Goal: Information Seeking & Learning: Learn about a topic

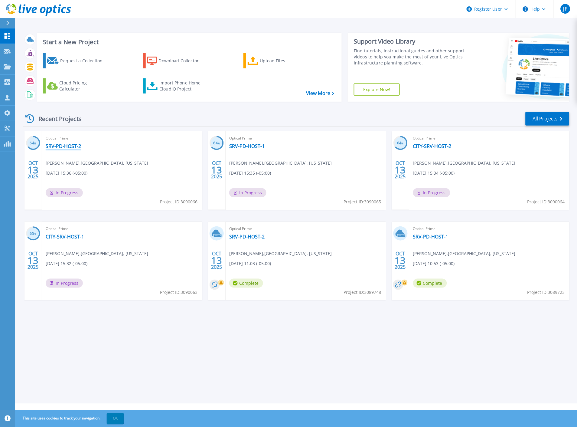
click at [64, 145] on link "SRV-PD-HOST-2" at bounding box center [63, 146] width 35 height 6
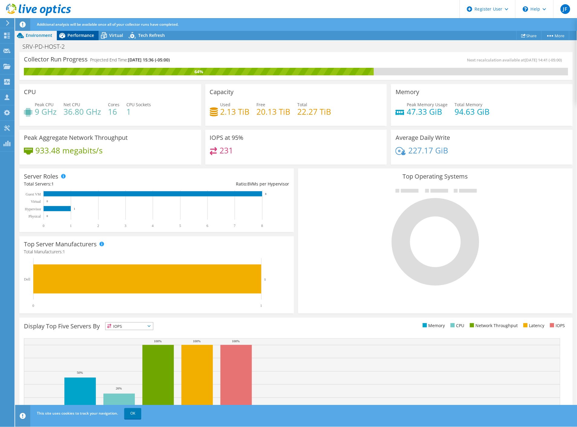
click at [92, 35] on span "Performance" at bounding box center [80, 35] width 27 height 6
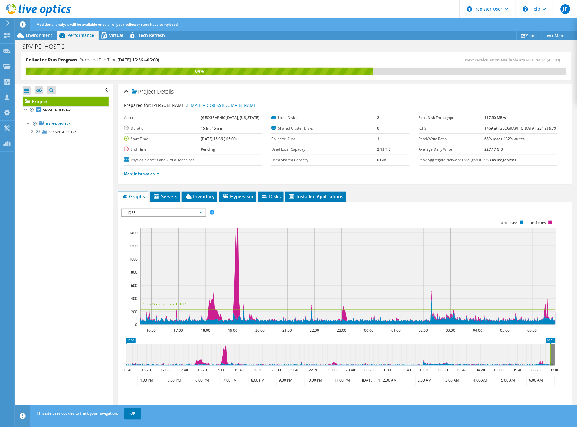
click at [194, 214] on span "IOPS" at bounding box center [164, 212] width 78 height 7
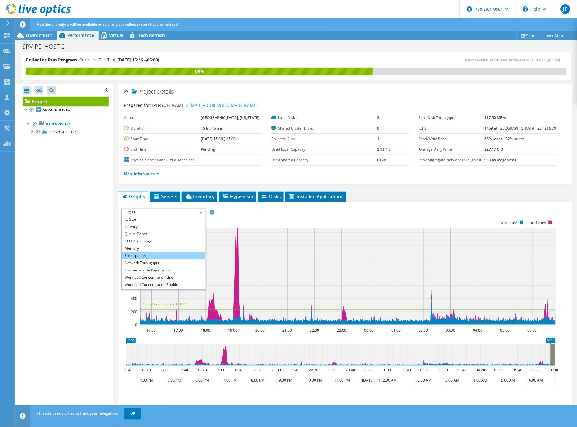
scroll to position [21, 0]
click at [161, 282] on li "All" at bounding box center [164, 285] width 84 height 7
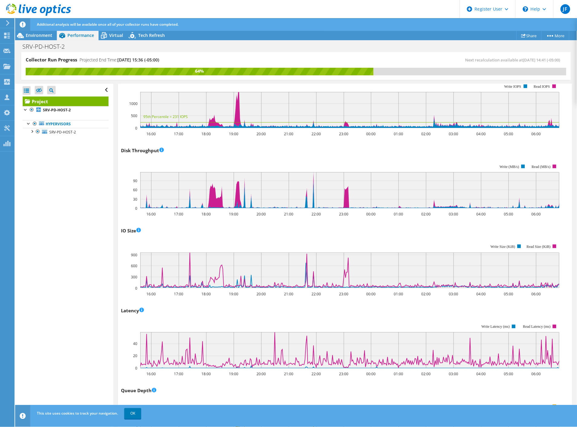
scroll to position [0, 0]
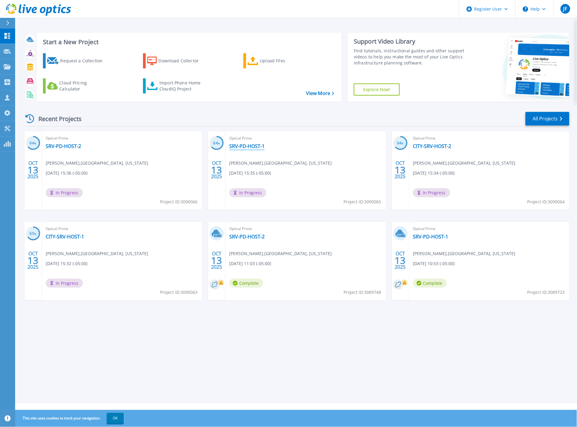
click at [252, 146] on link "SRV-PD-HOST-1" at bounding box center [246, 146] width 35 height 6
click at [437, 146] on link "CITY-SRV-HOST-2" at bounding box center [432, 146] width 38 height 6
click at [71, 237] on link "CITY-SRV-HOST-1" at bounding box center [65, 236] width 38 height 6
click at [421, 145] on link "CITY-SRV-HOST-2" at bounding box center [432, 146] width 38 height 6
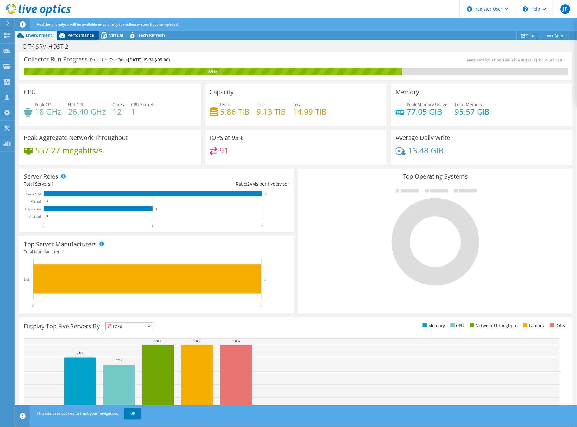
click at [83, 37] on span "Performance" at bounding box center [80, 35] width 27 height 6
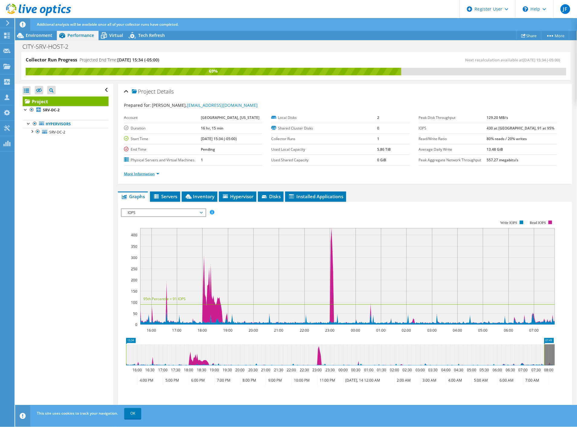
click at [146, 171] on link "More Information" at bounding box center [141, 173] width 35 height 5
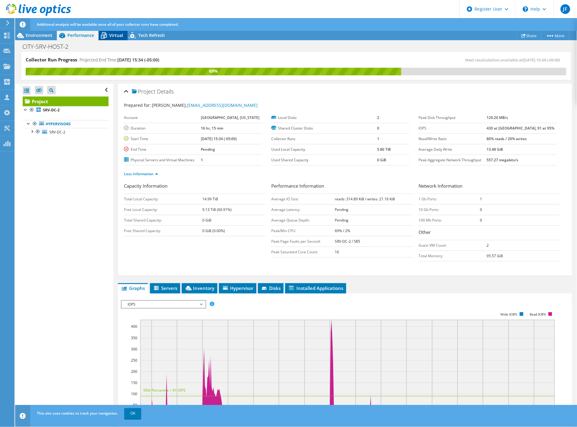
click at [112, 36] on span "Virtual" at bounding box center [116, 35] width 14 height 6
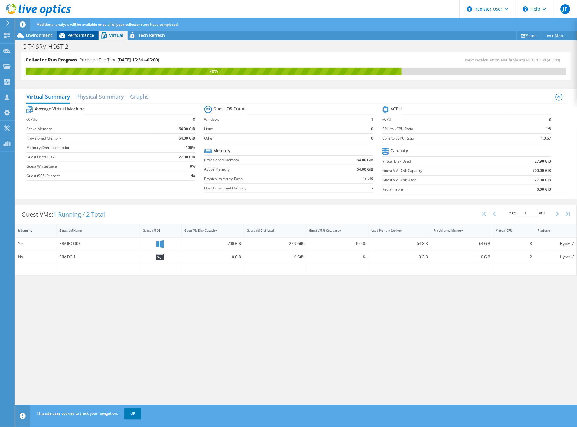
click at [76, 36] on span "Performance" at bounding box center [80, 35] width 27 height 6
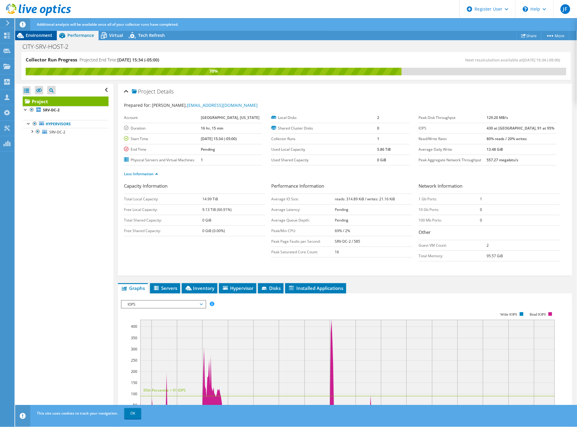
click at [42, 37] on span "Environment" at bounding box center [39, 35] width 27 height 6
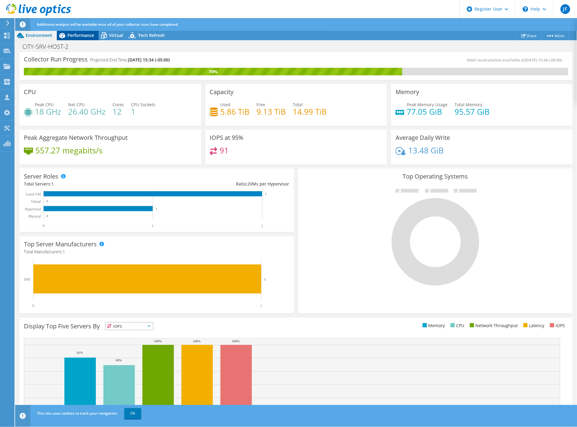
click at [80, 33] on span "Performance" at bounding box center [80, 35] width 27 height 6
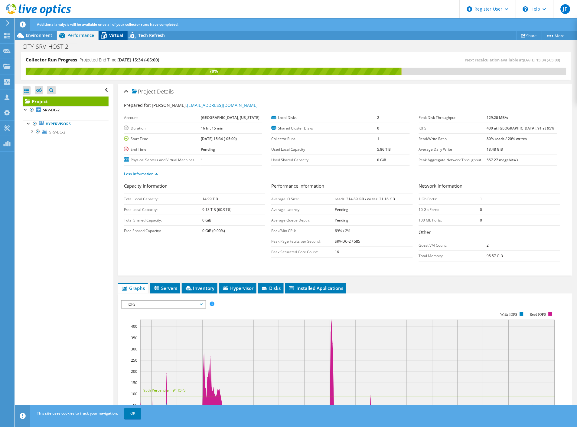
click at [113, 33] on span "Virtual" at bounding box center [116, 35] width 14 height 6
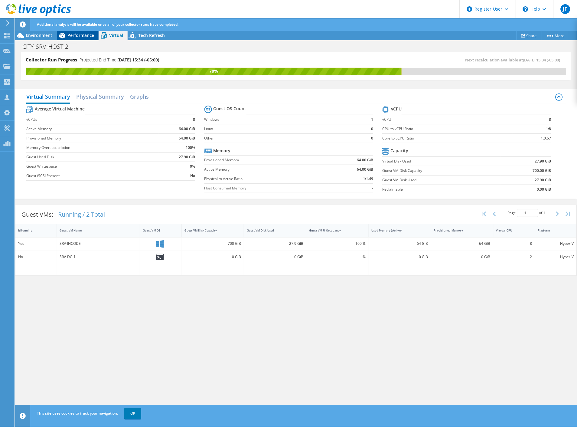
click at [79, 36] on span "Performance" at bounding box center [80, 35] width 27 height 6
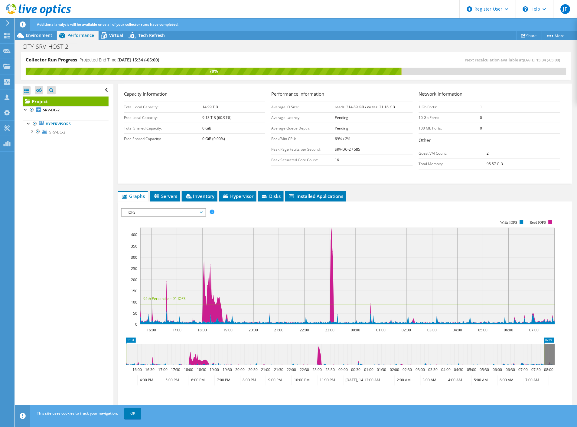
scroll to position [101, 0]
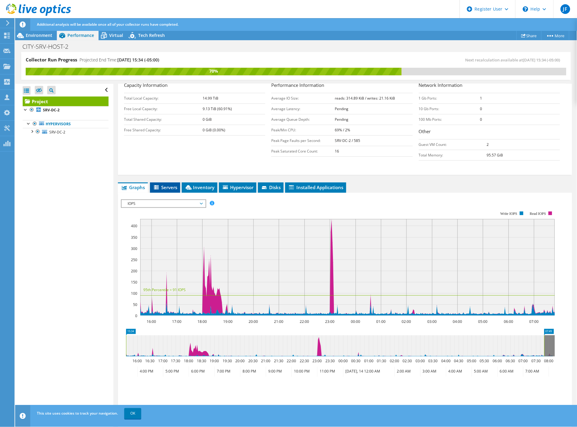
click at [174, 187] on span "Servers" at bounding box center [165, 187] width 24 height 6
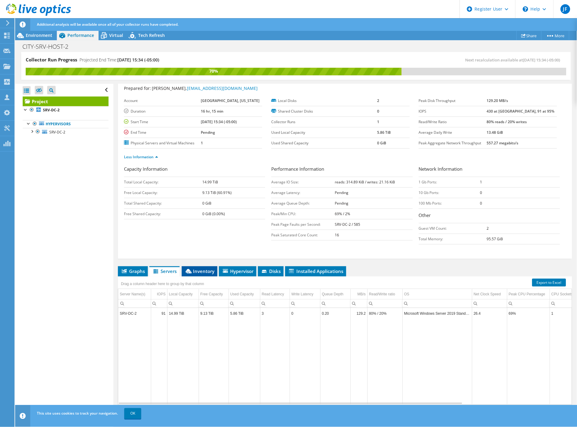
click at [204, 271] on span "Inventory" at bounding box center [200, 271] width 30 height 6
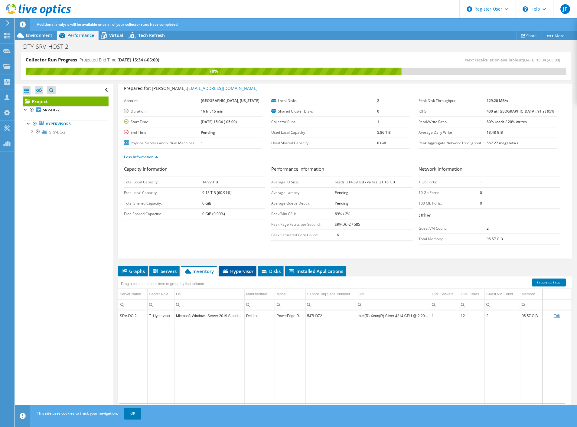
click at [233, 272] on span "Hypervisor" at bounding box center [237, 271] width 31 height 6
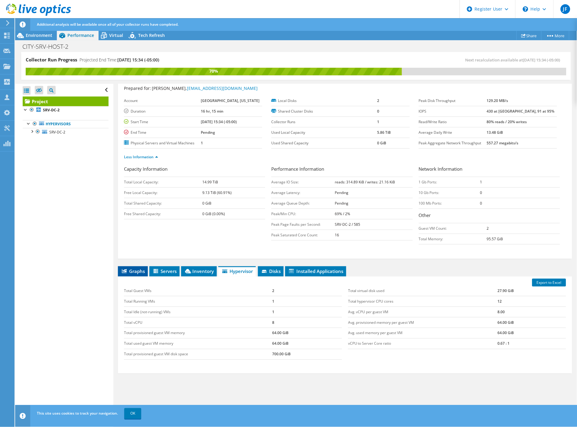
click at [138, 266] on li "Graphs" at bounding box center [133, 271] width 30 height 10
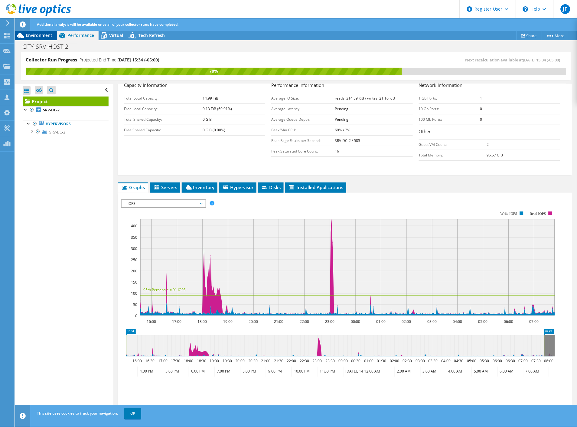
click at [45, 35] on span "Environment" at bounding box center [39, 35] width 27 height 6
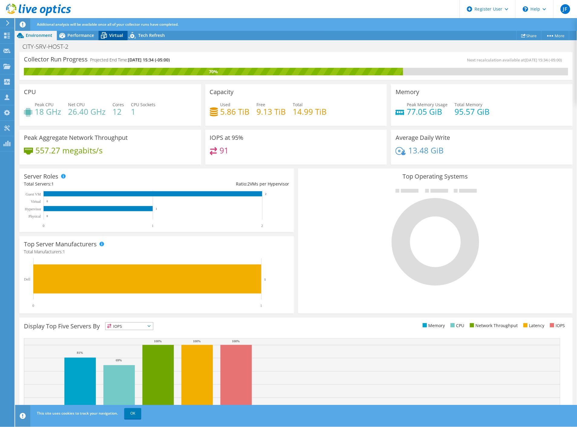
click at [122, 36] on span "Virtual" at bounding box center [116, 35] width 14 height 6
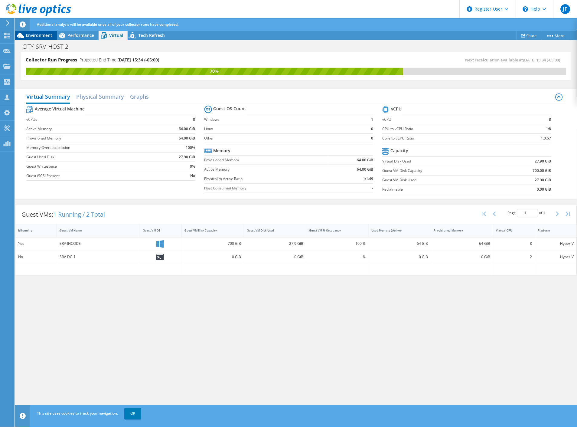
click at [49, 37] on span "Environment" at bounding box center [39, 35] width 27 height 6
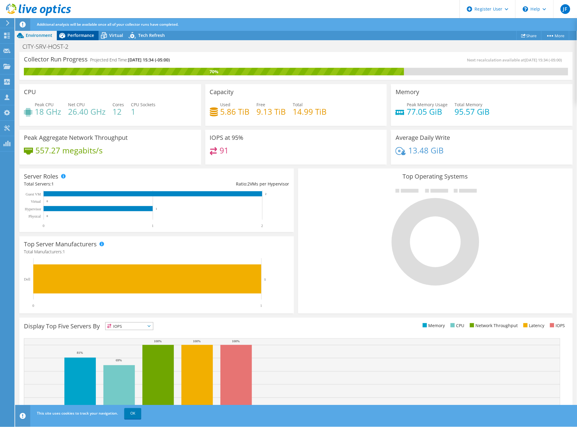
click at [69, 37] on span "Performance" at bounding box center [80, 35] width 27 height 6
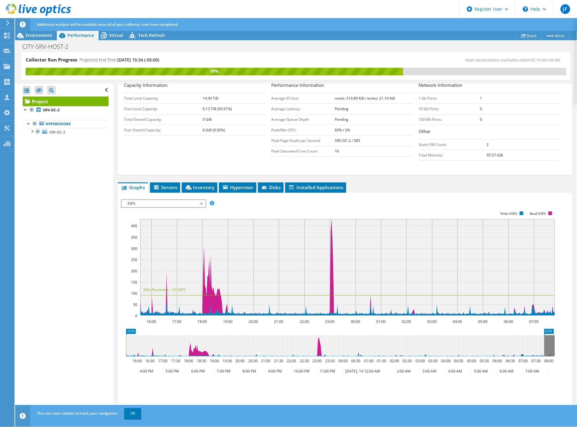
click at [155, 200] on span "IOPS" at bounding box center [164, 203] width 78 height 7
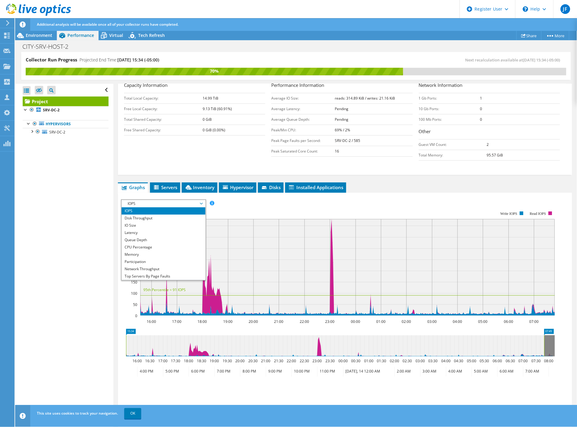
scroll to position [21, 0]
click at [145, 273] on li "All" at bounding box center [164, 276] width 84 height 7
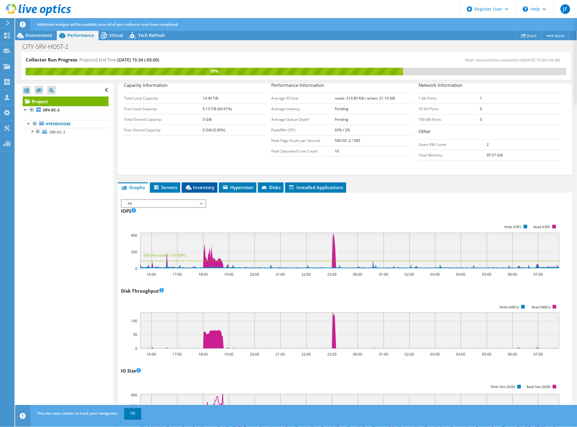
click at [198, 184] on span "Inventory" at bounding box center [200, 187] width 30 height 6
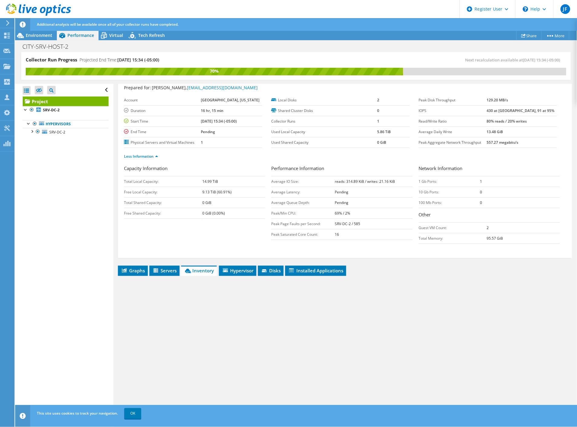
scroll to position [17, 0]
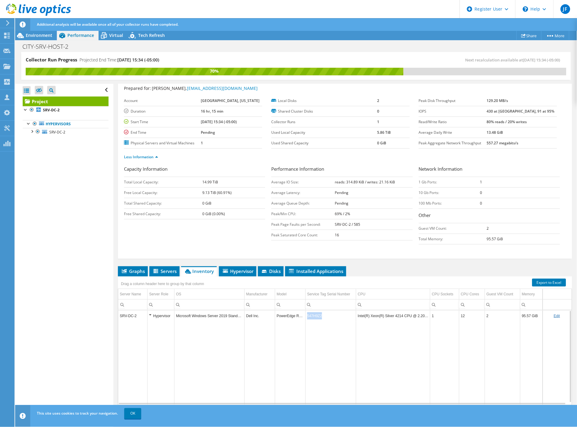
drag, startPoint x: 321, startPoint y: 315, endPoint x: 306, endPoint y: 315, distance: 15.1
click at [306, 315] on td "547H9Z2" at bounding box center [330, 315] width 50 height 11
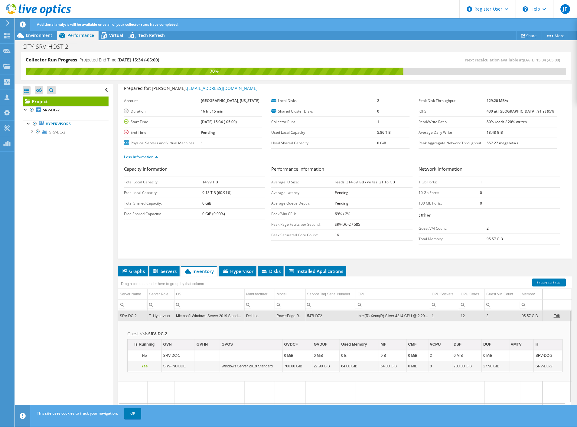
drag, startPoint x: 307, startPoint y: 315, endPoint x: 312, endPoint y: 318, distance: 5.6
click at [312, 318] on td "547H9Z2" at bounding box center [330, 315] width 50 height 11
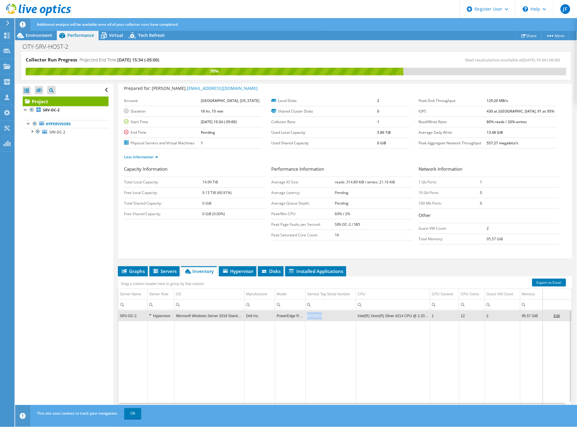
copy td "547H9Z2"
drag, startPoint x: 320, startPoint y: 315, endPoint x: 305, endPoint y: 316, distance: 14.5
click at [305, 316] on td "547H9Z2" at bounding box center [330, 315] width 50 height 11
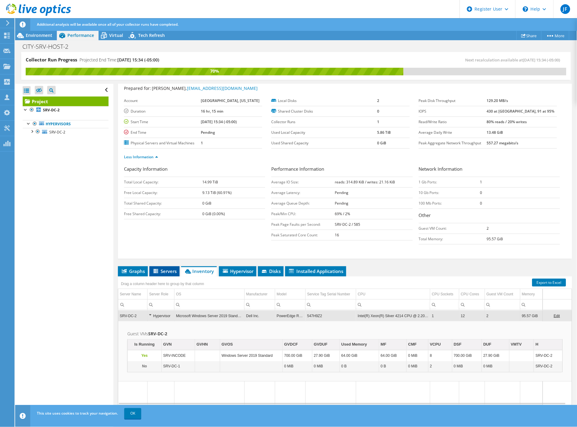
click at [165, 271] on span "Servers" at bounding box center [164, 271] width 24 height 6
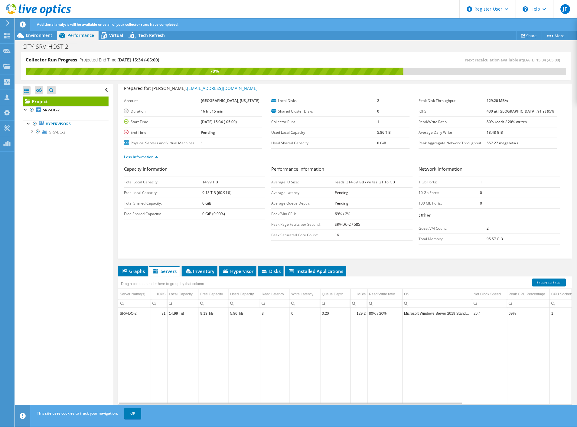
scroll to position [2, 0]
click at [238, 271] on span "Hypervisor" at bounding box center [237, 271] width 31 height 6
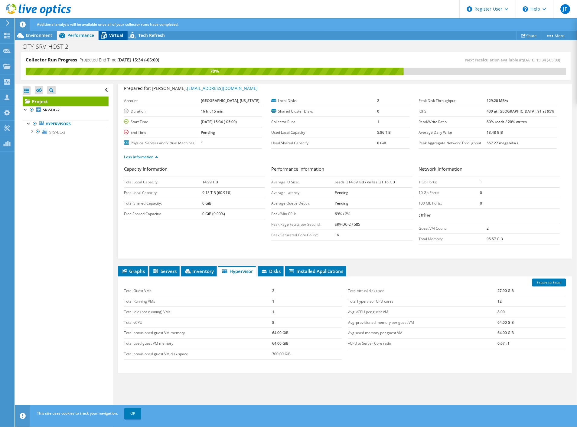
click at [110, 34] on span "Virtual" at bounding box center [116, 35] width 14 height 6
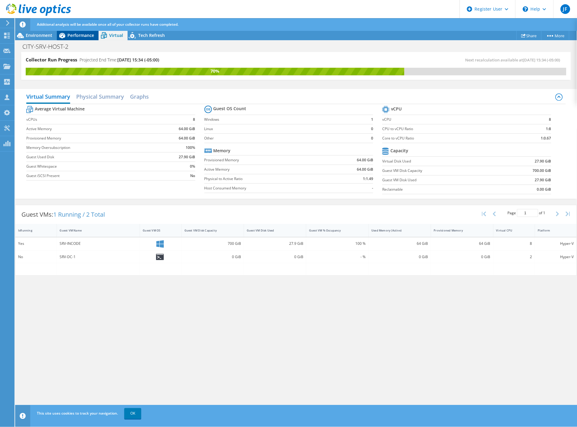
click at [72, 36] on span "Performance" at bounding box center [80, 35] width 27 height 6
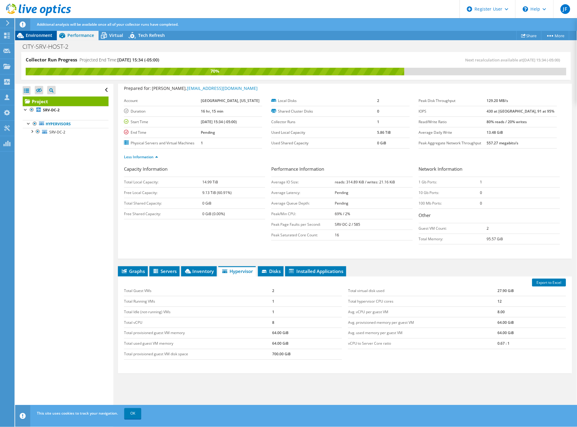
click at [42, 37] on span "Environment" at bounding box center [39, 35] width 27 height 6
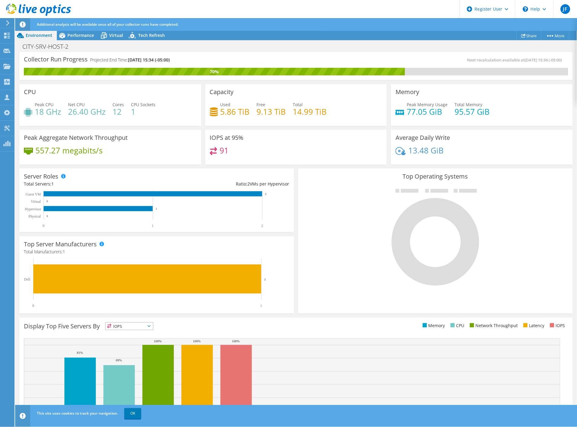
click at [86, 40] on div "CITY-SRV-HOST-2 Print" at bounding box center [296, 46] width 562 height 12
click at [84, 37] on span "Performance" at bounding box center [80, 35] width 27 height 6
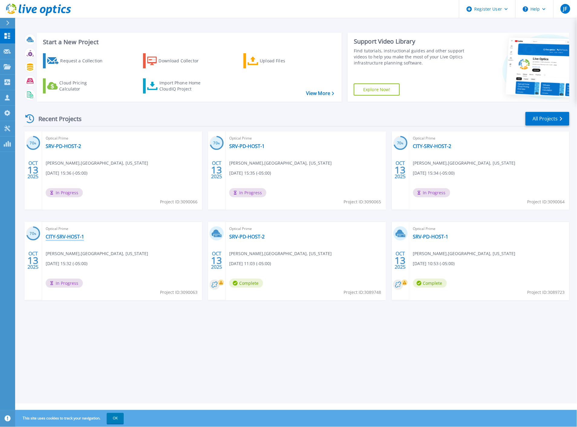
click at [63, 237] on link "CITY-SRV-HOST-1" at bounding box center [65, 236] width 38 height 6
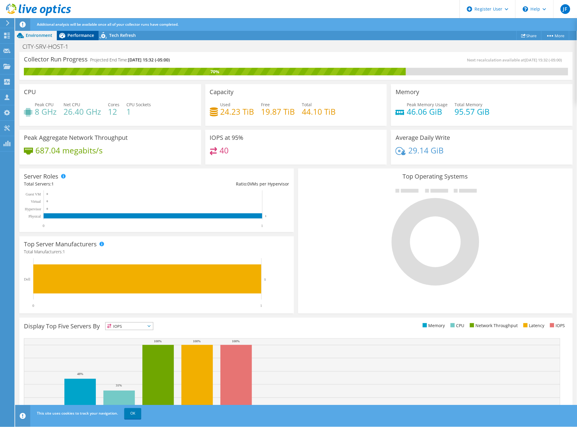
click at [80, 38] on div "Performance" at bounding box center [78, 36] width 42 height 10
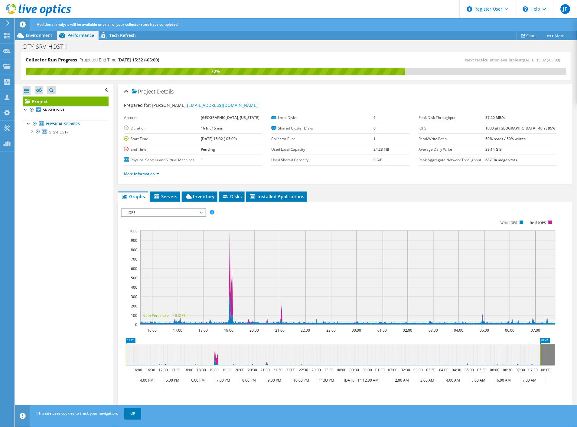
click at [161, 210] on span "IOPS" at bounding box center [164, 212] width 78 height 7
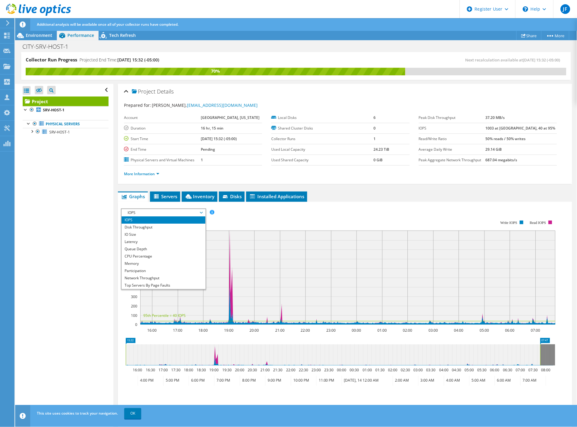
click at [285, 219] on rect at bounding box center [338, 272] width 434 height 121
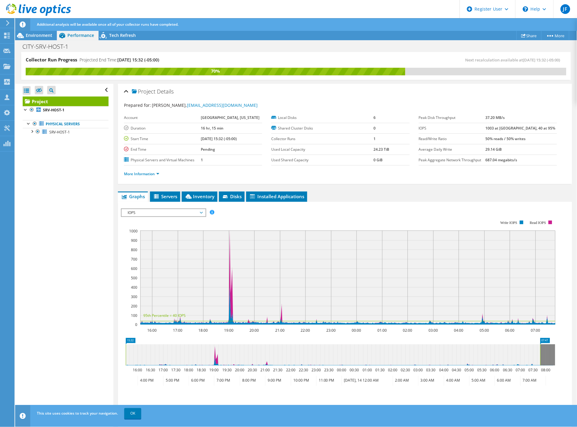
click at [147, 169] on ul "More Information" at bounding box center [345, 173] width 442 height 8
click at [147, 171] on link "More Information" at bounding box center [141, 173] width 35 height 5
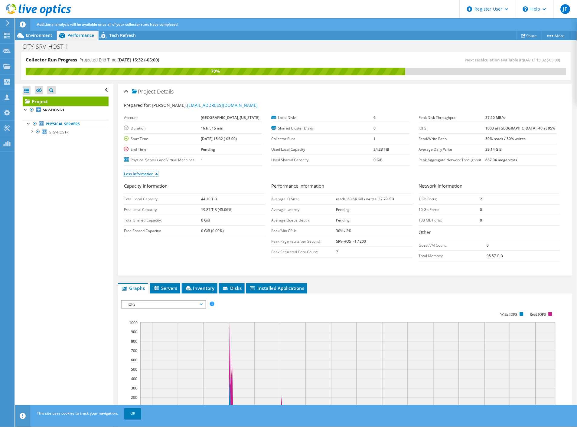
scroll to position [34, 0]
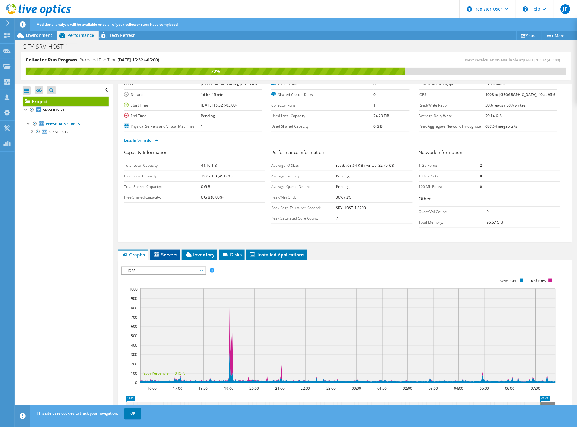
click at [167, 255] on span "Servers" at bounding box center [165, 254] width 24 height 6
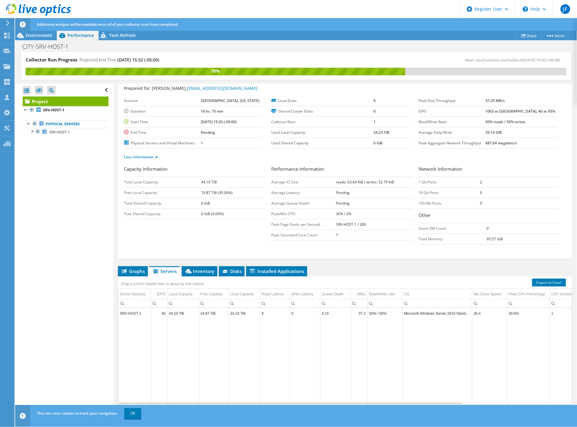
scroll to position [0, 0]
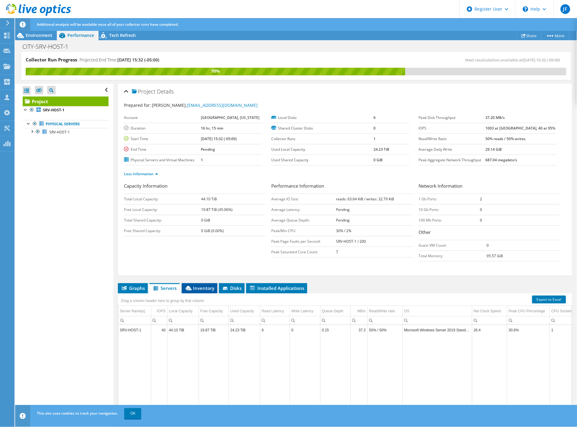
click at [197, 288] on span "Inventory" at bounding box center [200, 288] width 30 height 6
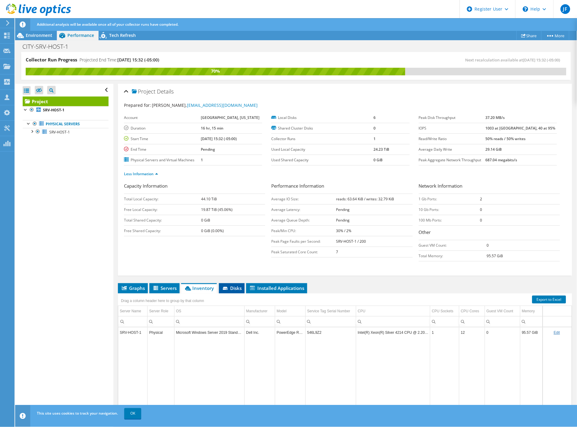
click at [225, 288] on icon at bounding box center [225, 288] width 5 height 3
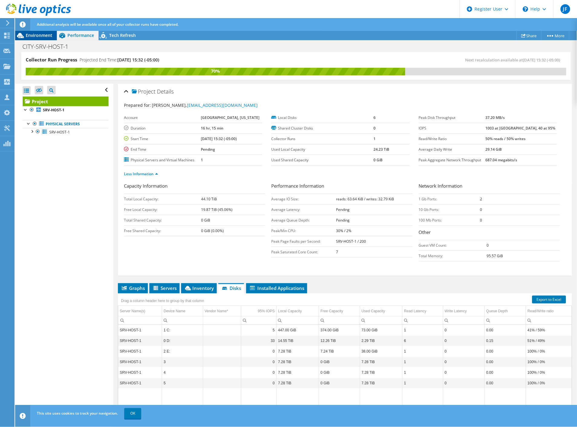
click at [50, 40] on div "Environment" at bounding box center [36, 36] width 42 height 10
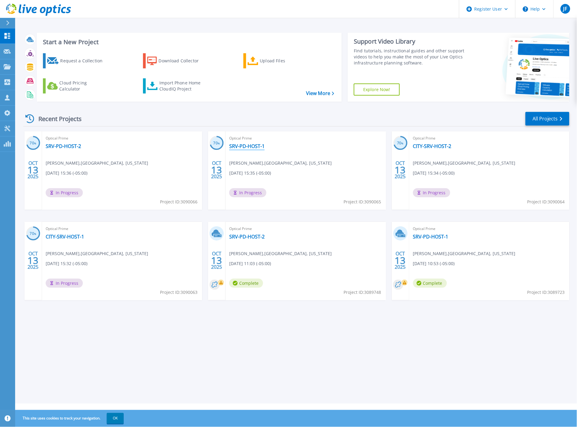
click at [236, 146] on link "SRV-PD-HOST-1" at bounding box center [246, 146] width 35 height 6
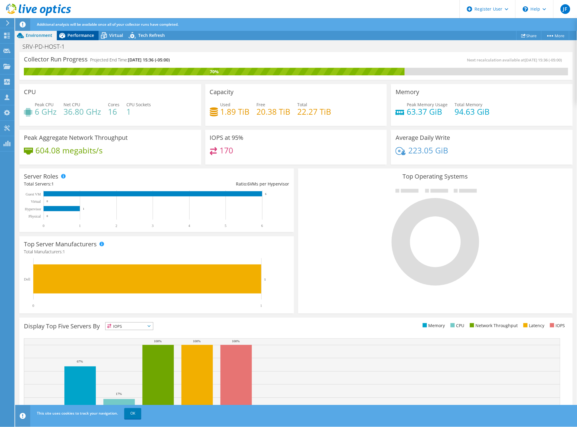
click at [85, 34] on span "Performance" at bounding box center [80, 35] width 27 height 6
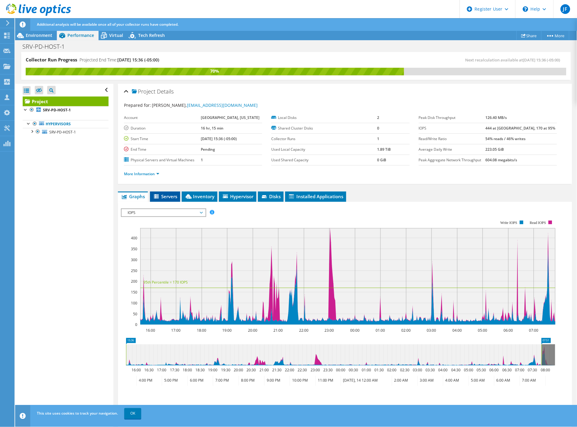
click at [170, 196] on span "Servers" at bounding box center [165, 196] width 24 height 6
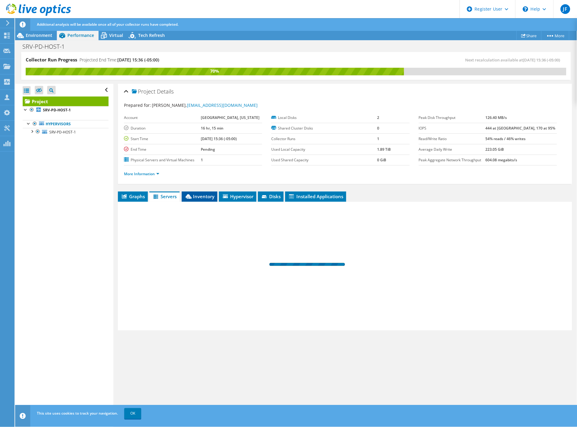
click at [196, 196] on span "Inventory" at bounding box center [200, 196] width 30 height 6
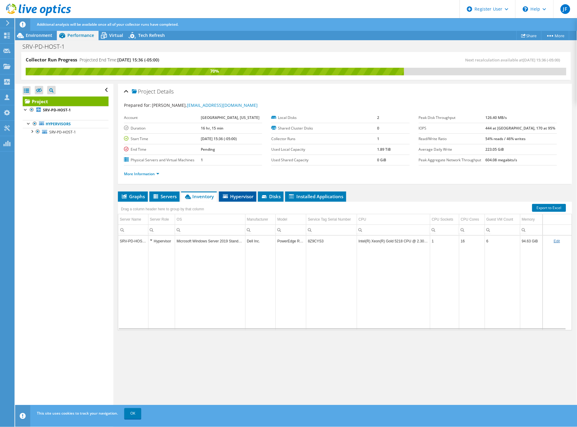
click at [229, 194] on span "Hypervisor" at bounding box center [237, 196] width 31 height 6
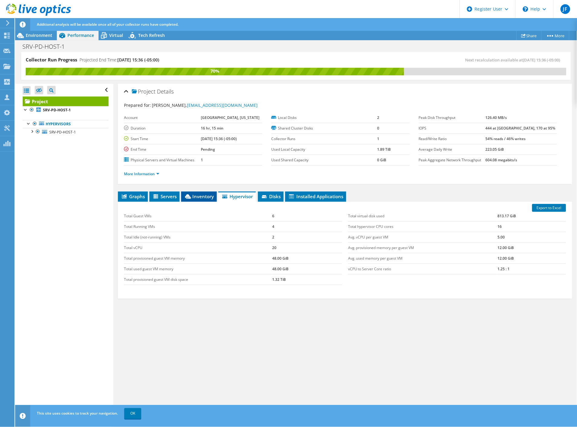
click at [202, 198] on span "Inventory" at bounding box center [199, 196] width 30 height 6
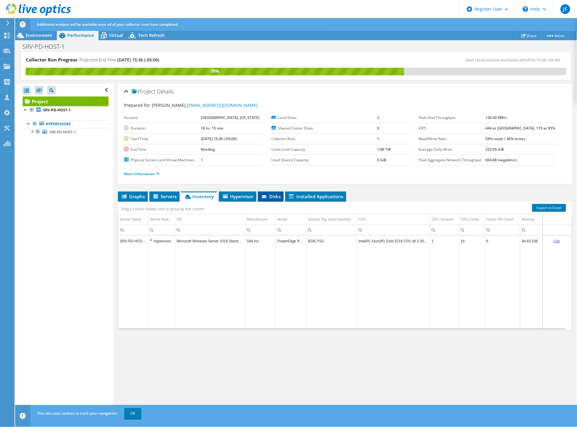
click at [272, 197] on span "Disks" at bounding box center [271, 196] width 20 height 6
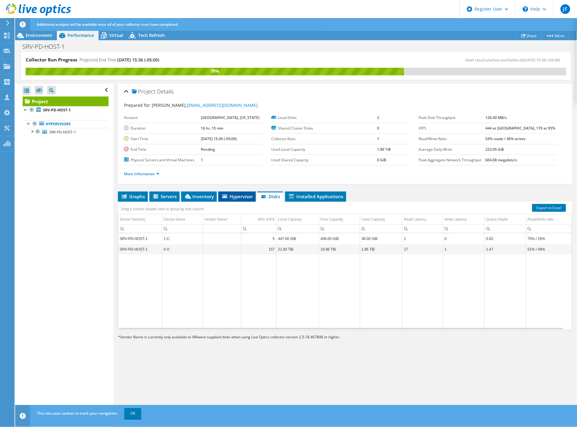
click at [235, 200] on li "Hypervisor" at bounding box center [236, 196] width 37 height 10
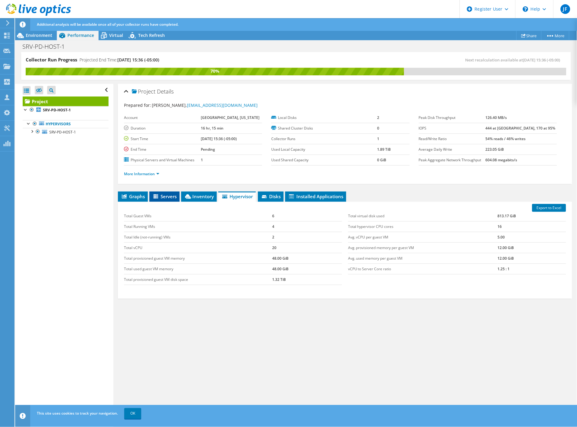
click at [161, 198] on span "Servers" at bounding box center [164, 196] width 24 height 6
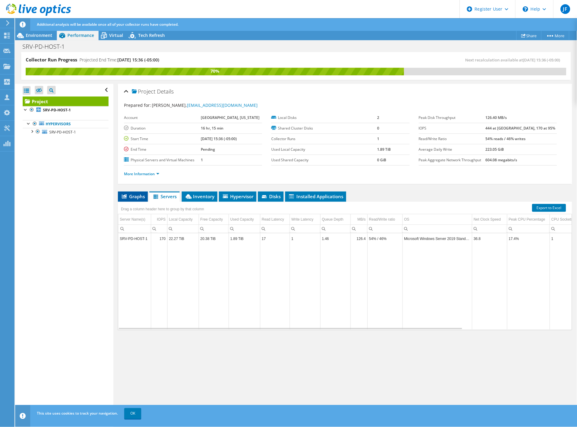
click at [136, 199] on li "Graphs" at bounding box center [133, 196] width 30 height 10
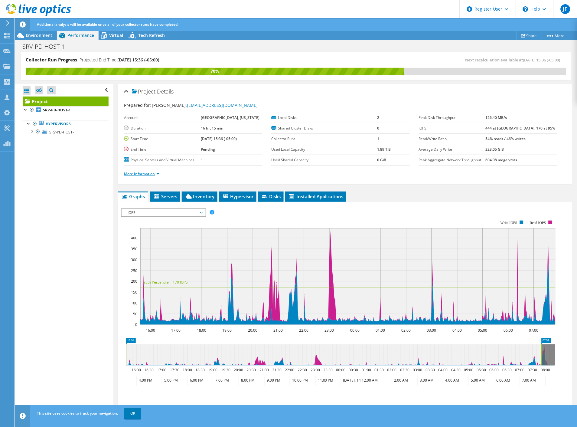
click at [148, 174] on link "More Information" at bounding box center [141, 173] width 35 height 5
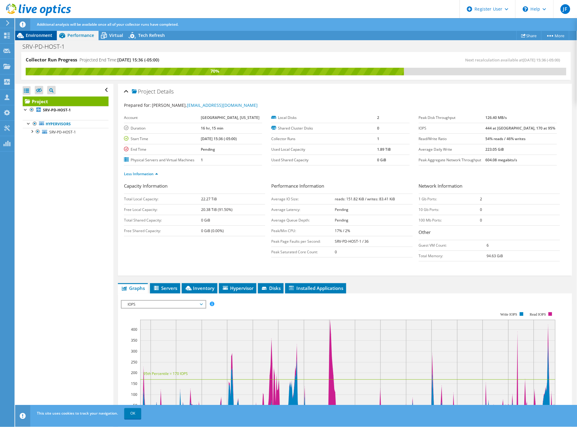
click at [50, 34] on span "Environment" at bounding box center [39, 35] width 27 height 6
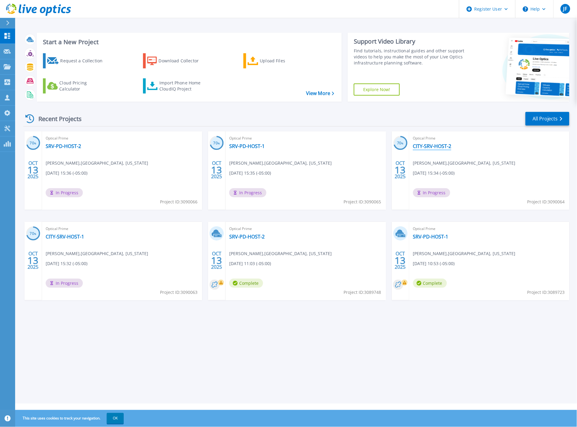
click at [434, 145] on link "CITY-SRV-HOST-2" at bounding box center [432, 146] width 38 height 6
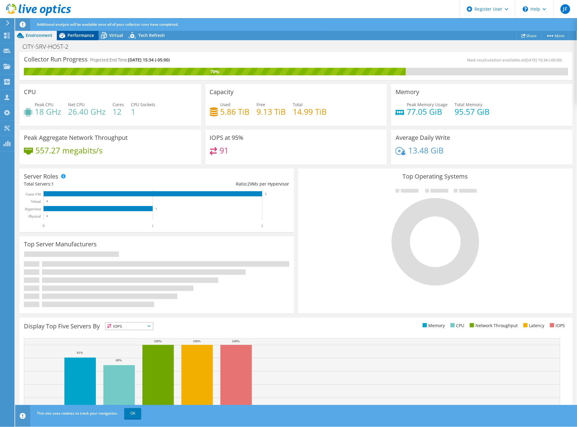
click at [87, 38] on div "Performance" at bounding box center [78, 36] width 42 height 10
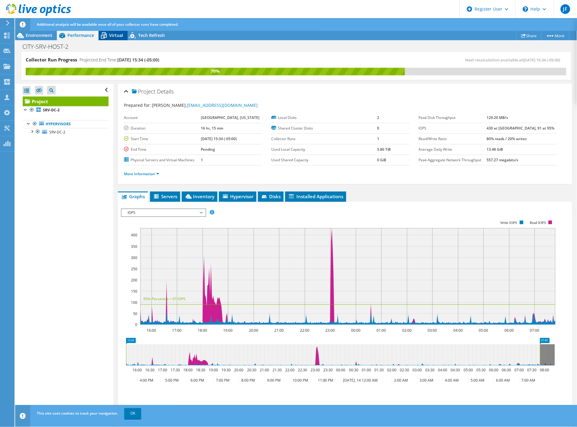
click at [110, 36] on span "Virtual" at bounding box center [116, 35] width 14 height 6
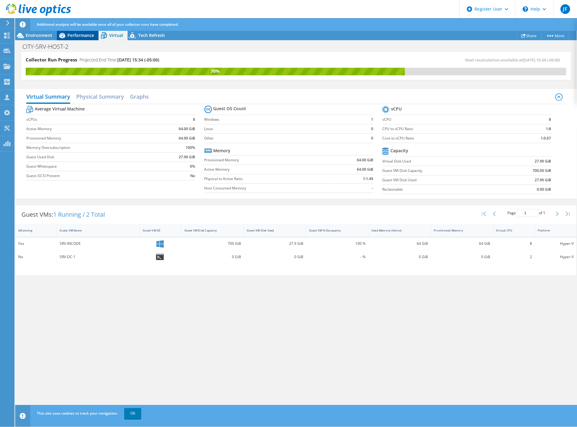
click at [82, 36] on span "Performance" at bounding box center [80, 35] width 27 height 6
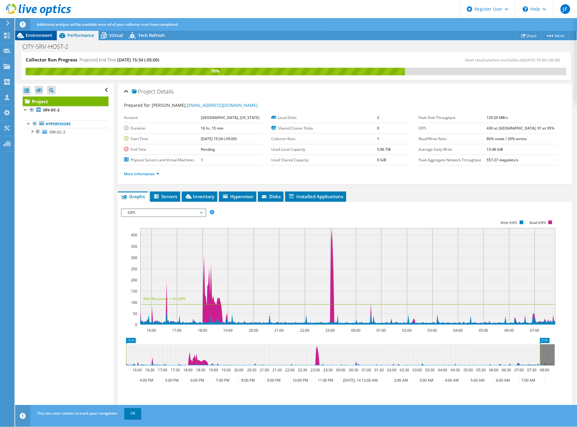
click at [45, 34] on span "Environment" at bounding box center [39, 35] width 27 height 6
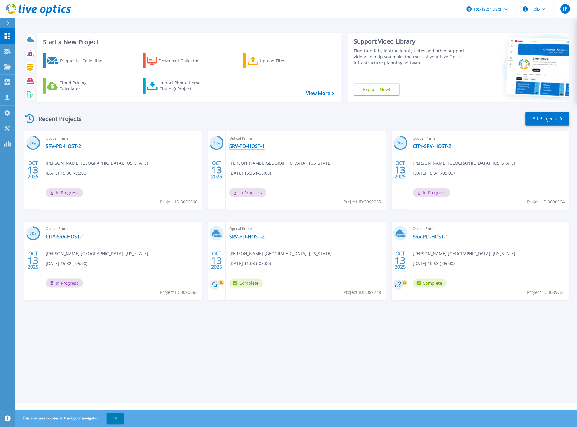
click at [248, 146] on link "SRV-PD-HOST-1" at bounding box center [246, 146] width 35 height 6
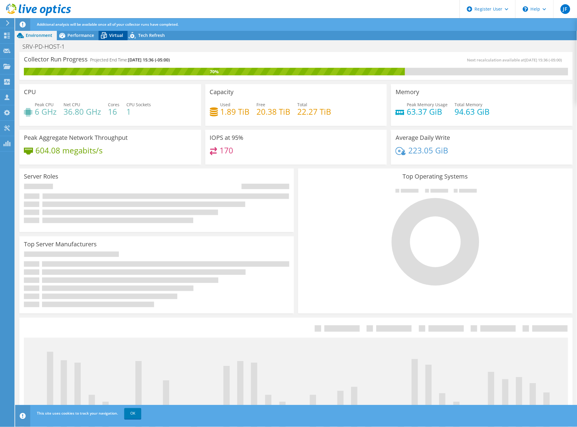
click at [110, 34] on span "Virtual" at bounding box center [116, 35] width 14 height 6
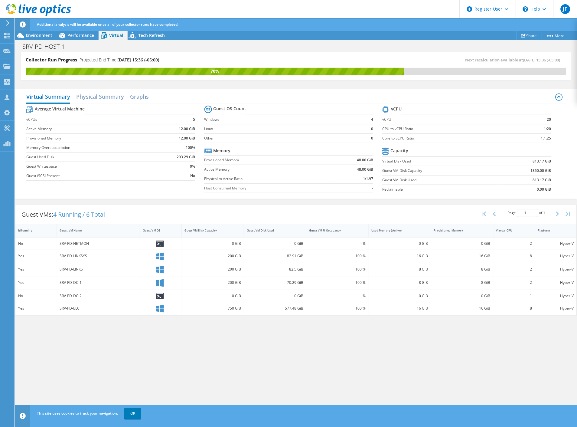
drag, startPoint x: 101, startPoint y: 54, endPoint x: 302, endPoint y: 370, distance: 375.3
click at [302, 370] on div "Collector Run Progress Projected End Time: 10/14/2025, 15:36 (-05:00) Next reca…" at bounding box center [296, 239] width 562 height 375
drag, startPoint x: 382, startPoint y: 129, endPoint x: 560, endPoint y: 130, distance: 177.5
click at [560, 130] on section "vCPU vCPU 20 CPU to vCPU Ratio 1:20 Core to vCPU Ratio 1:1.25 Capacity Virtual …" at bounding box center [471, 150] width 178 height 93
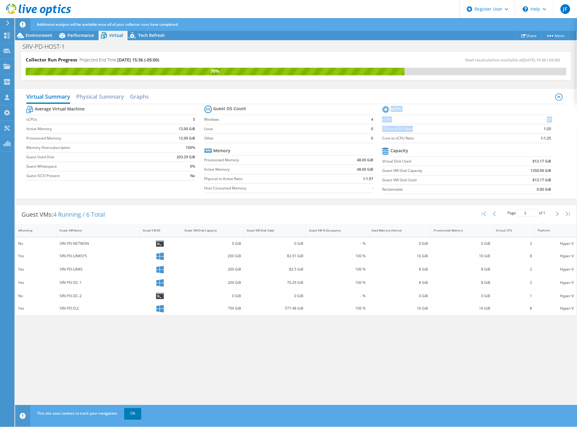
drag, startPoint x: 556, startPoint y: 129, endPoint x: 428, endPoint y: 126, distance: 128.8
click at [428, 126] on section "vCPU vCPU 20 CPU to vCPU Ratio 1:20 Core to vCPU Ratio 1:1.25 Capacity Virtual …" at bounding box center [471, 150] width 178 height 93
click at [428, 126] on label "CPU to vCPU Ratio" at bounding box center [447, 129] width 130 height 6
click at [67, 36] on span "Performance" at bounding box center [80, 35] width 27 height 6
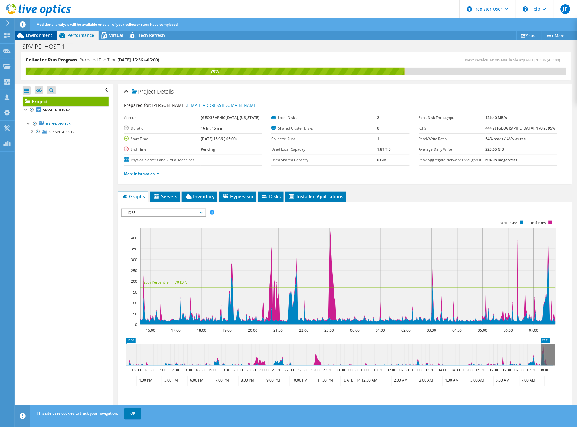
click at [43, 35] on span "Environment" at bounding box center [39, 35] width 27 height 6
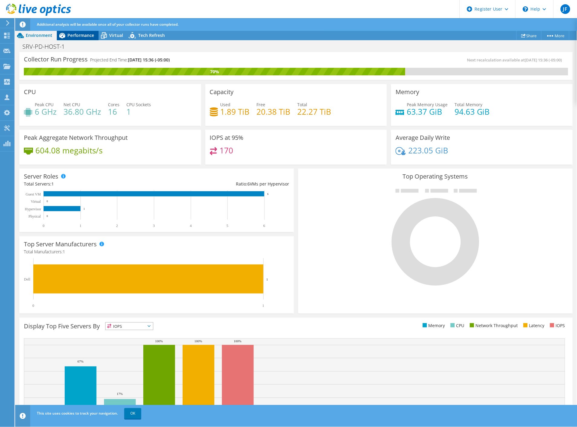
click at [64, 35] on icon at bounding box center [62, 35] width 6 height 5
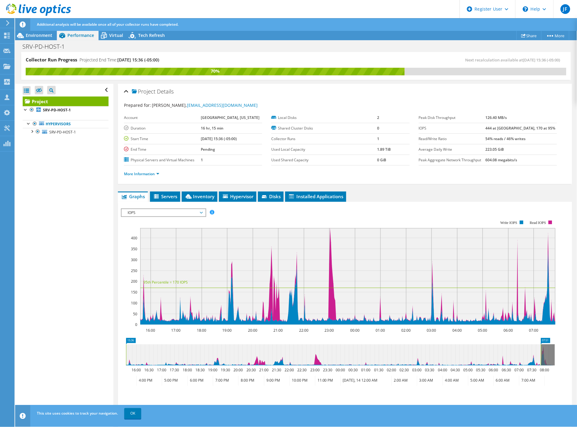
click at [184, 211] on span "IOPS" at bounding box center [164, 212] width 78 height 7
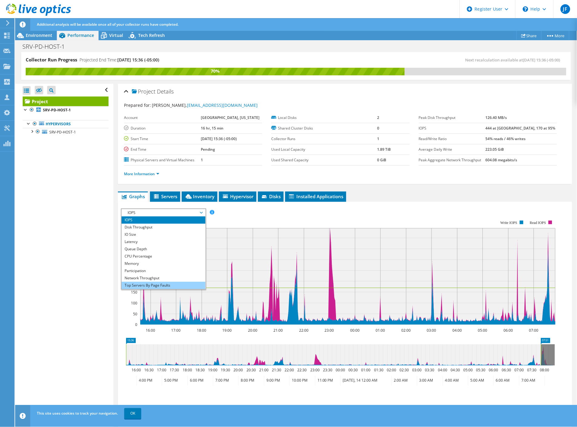
scroll to position [21, 0]
click at [153, 282] on li "All" at bounding box center [164, 285] width 84 height 7
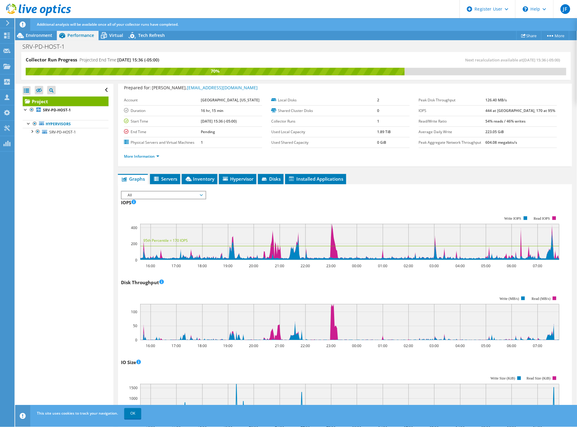
scroll to position [0, 0]
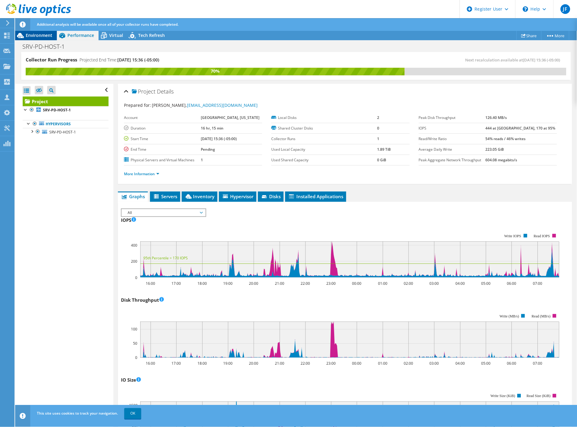
click at [49, 37] on span "Environment" at bounding box center [39, 35] width 27 height 6
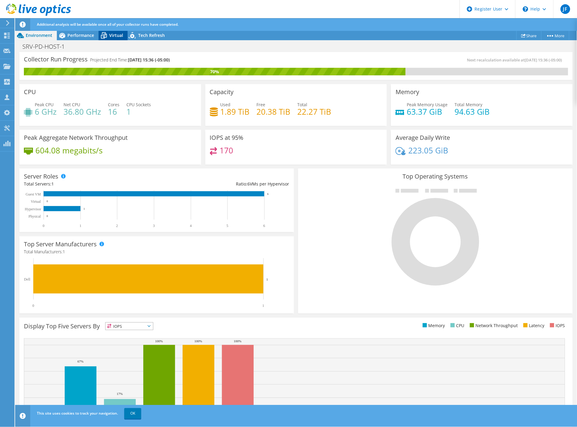
click at [111, 36] on span "Virtual" at bounding box center [116, 35] width 14 height 6
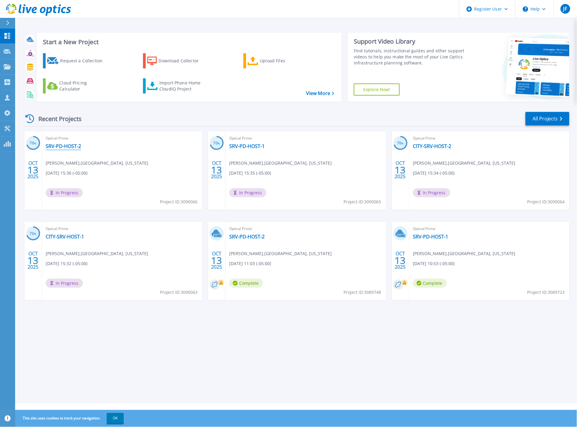
click at [68, 146] on link "SRV-PD-HOST-2" at bounding box center [63, 146] width 35 height 6
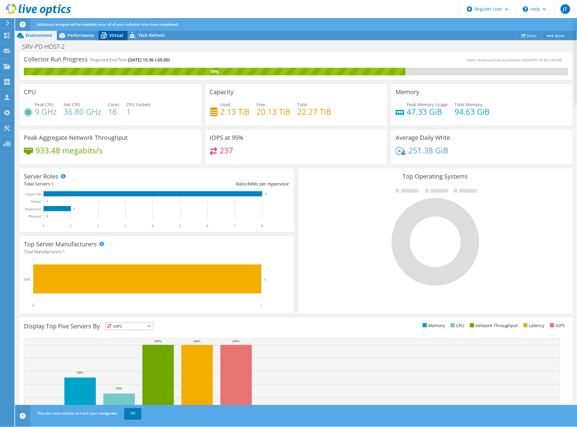
click at [113, 36] on span "Virtual" at bounding box center [116, 35] width 14 height 6
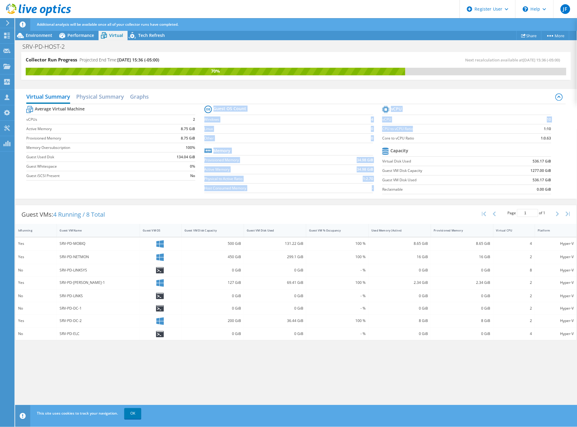
drag, startPoint x: 415, startPoint y: 131, endPoint x: 380, endPoint y: 130, distance: 34.5
click at [380, 130] on div "Average Virtual Machine vCPUs 2 Active Memory 8.75 GiB Provisioned Memory 8.75 …" at bounding box center [295, 150] width 539 height 93
click at [413, 129] on label "CPU to vCPU Ratio" at bounding box center [447, 129] width 130 height 6
drag, startPoint x: 415, startPoint y: 129, endPoint x: 383, endPoint y: 129, distance: 31.7
click at [383, 129] on label "CPU to vCPU Ratio" at bounding box center [447, 129] width 130 height 6
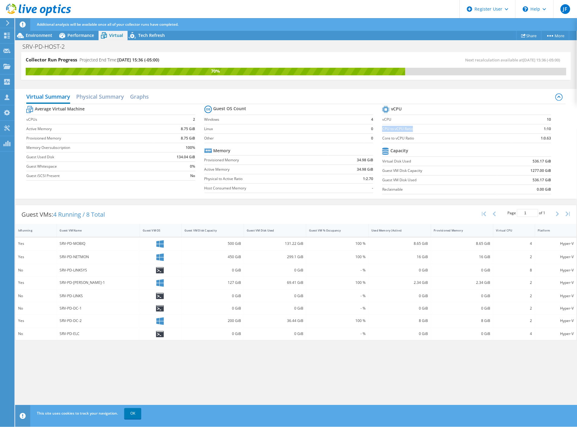
copy label "CPU to vCPU Ratio"
click at [64, 38] on icon at bounding box center [62, 35] width 11 height 11
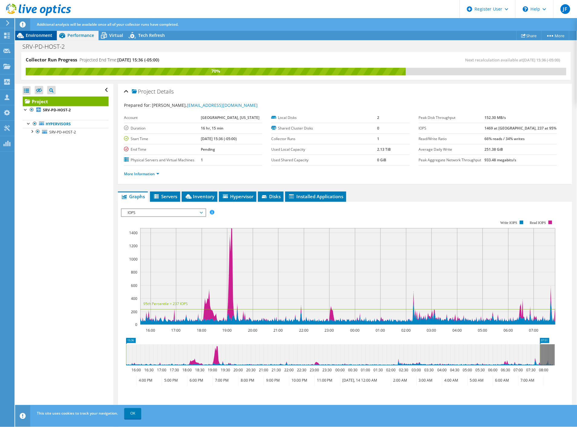
click at [41, 36] on span "Environment" at bounding box center [39, 35] width 27 height 6
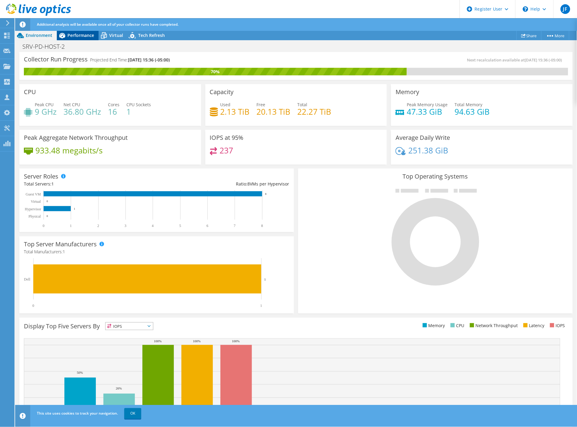
click at [76, 37] on span "Performance" at bounding box center [80, 35] width 27 height 6
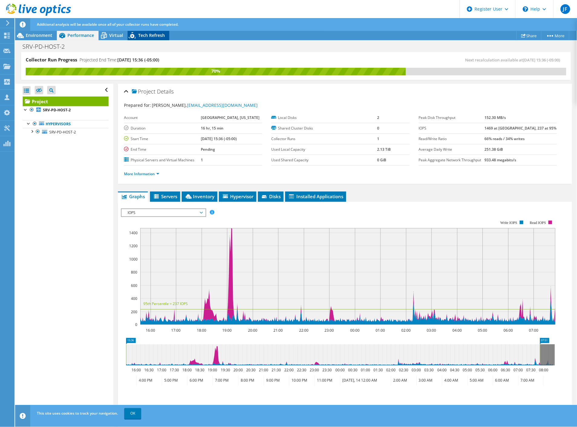
click at [140, 35] on span "Tech Refresh" at bounding box center [151, 35] width 27 height 6
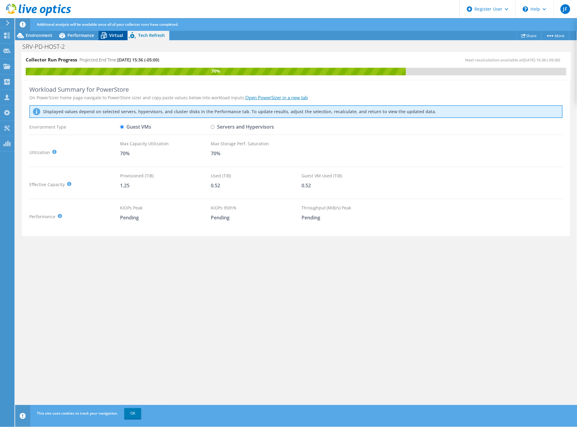
click at [111, 34] on span "Virtual" at bounding box center [116, 35] width 14 height 6
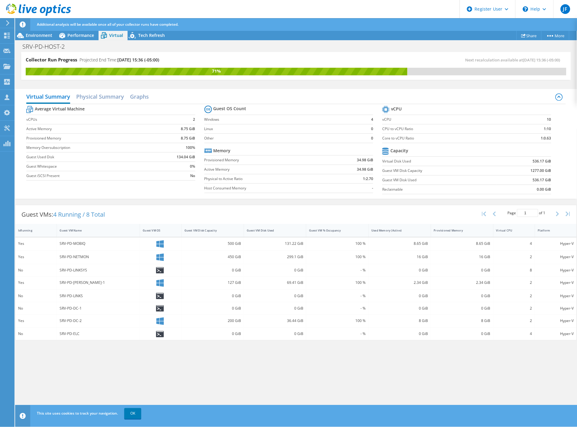
click at [327, 367] on div "Collector Run Progress Projected End Time: [DATE] 15:36 (-05:00) Next recalcula…" at bounding box center [296, 239] width 562 height 375
click at [88, 38] on div "Performance" at bounding box center [78, 36] width 42 height 10
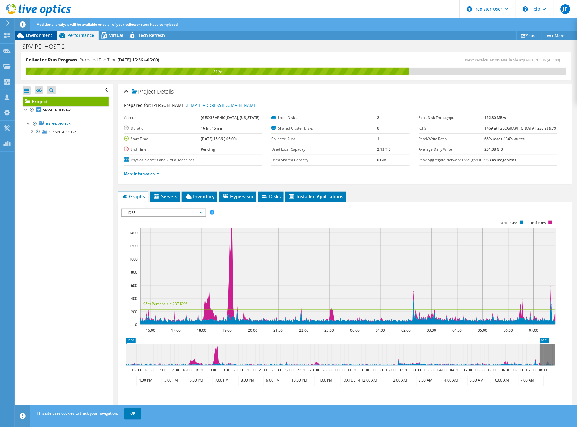
click at [43, 37] on span "Environment" at bounding box center [39, 35] width 27 height 6
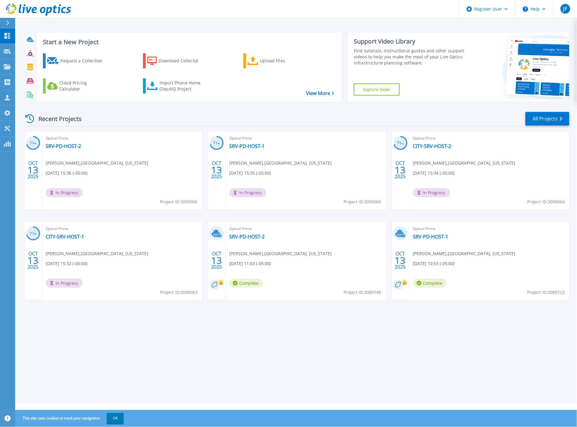
click at [265, 146] on div "Optical Prime SRV-PD-HOST-1 [PERSON_NAME] , LAMPASAS, [US_STATE] [DATE] 15:35 (…" at bounding box center [306, 170] width 160 height 78
click at [258, 145] on link "SRV-PD-HOST-1" at bounding box center [246, 146] width 35 height 6
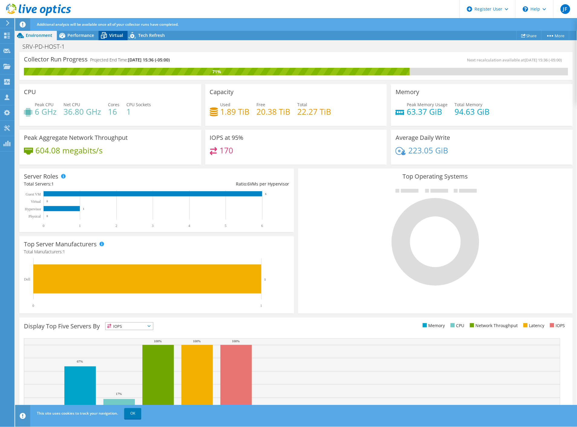
click at [106, 35] on icon at bounding box center [104, 36] width 6 height 5
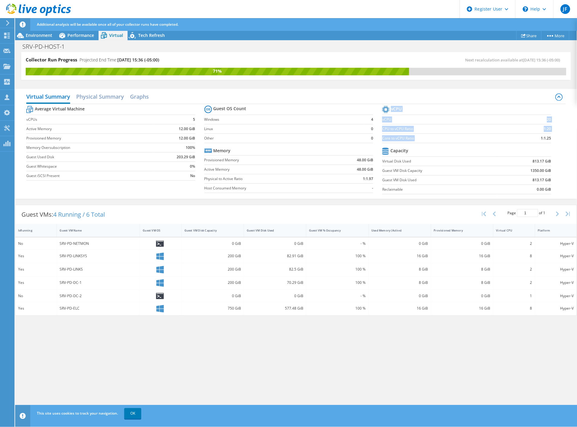
drag, startPoint x: 551, startPoint y: 140, endPoint x: 541, endPoint y: 139, distance: 10.0
click at [541, 139] on section "vCPU vCPU 20 CPU to vCPU Ratio 1:20 Core to vCPU Ratio 1:1.25 Capacity Virtual …" at bounding box center [471, 150] width 178 height 93
copy tbody "vCPU vCPU 20 CPU to vCPU Ratio 1:20 Core to vCPU Ratio"
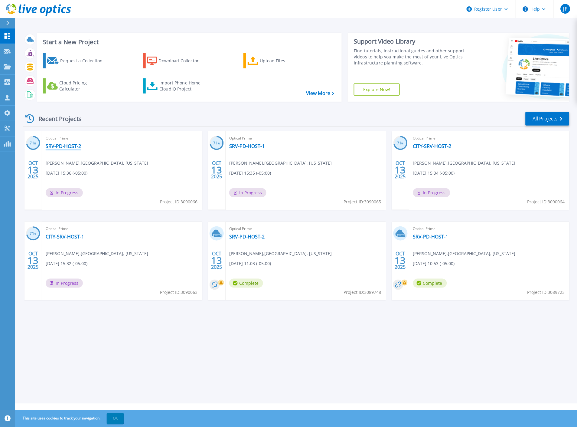
click at [70, 145] on link "SRV-PD-HOST-2" at bounding box center [63, 146] width 35 height 6
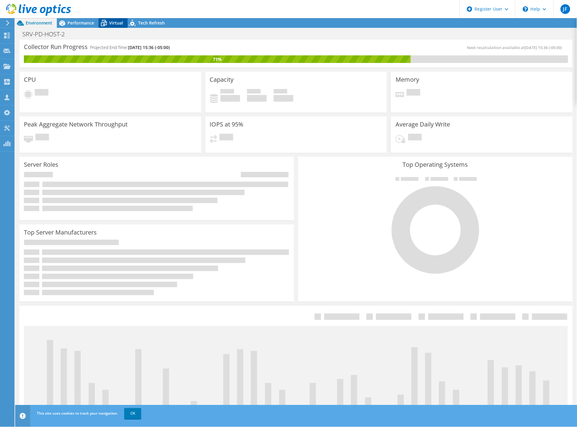
click at [110, 25] on span "Virtual" at bounding box center [116, 23] width 14 height 6
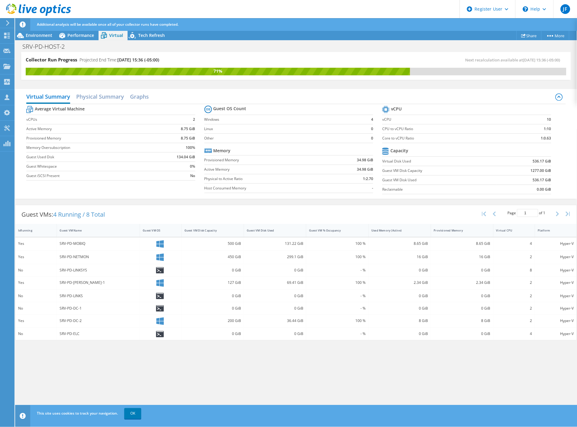
drag, startPoint x: 200, startPoint y: 73, endPoint x: 200, endPoint y: 67, distance: 5.4
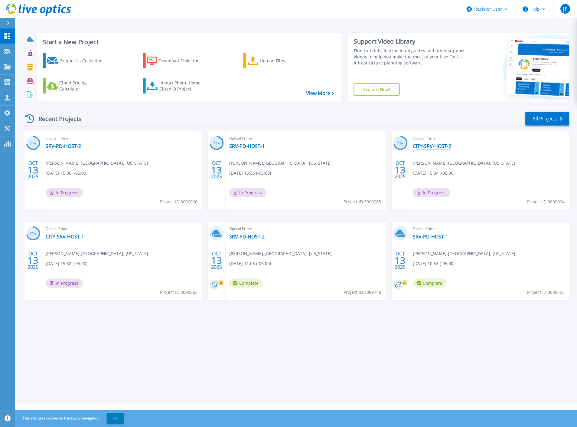
click at [418, 147] on link "CITY-SRV-HOST-2" at bounding box center [432, 146] width 38 height 6
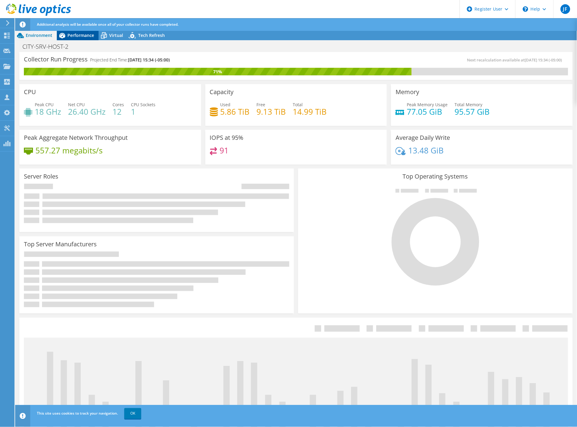
click at [80, 38] on span "Performance" at bounding box center [80, 35] width 27 height 6
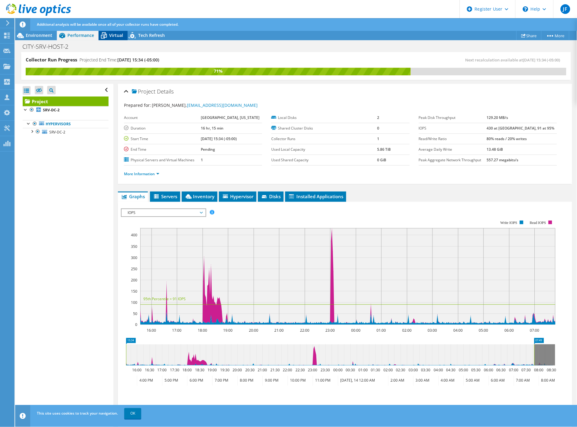
click at [111, 38] on div "Virtual" at bounding box center [113, 36] width 29 height 10
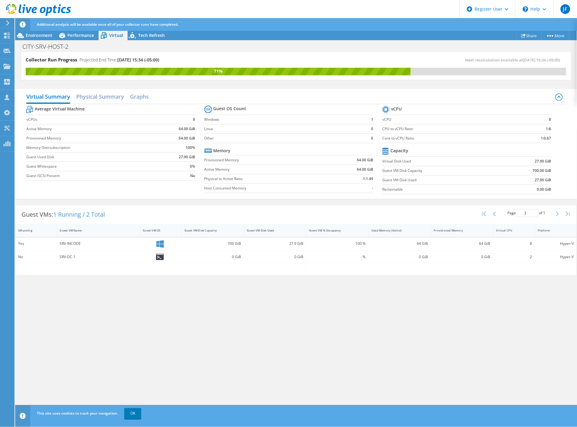
drag, startPoint x: 231, startPoint y: 108, endPoint x: 233, endPoint y: 104, distance: 4.5
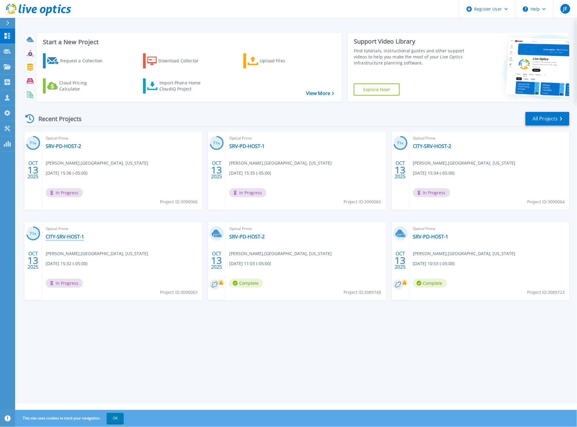
click at [65, 238] on link "CITY-SRV-HOST-1" at bounding box center [65, 236] width 38 height 6
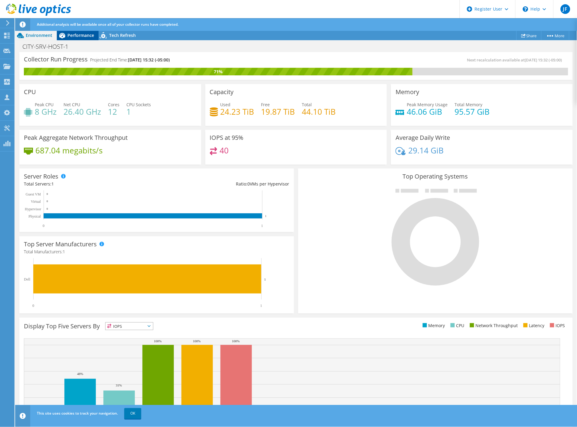
click at [78, 35] on span "Performance" at bounding box center [80, 35] width 27 height 6
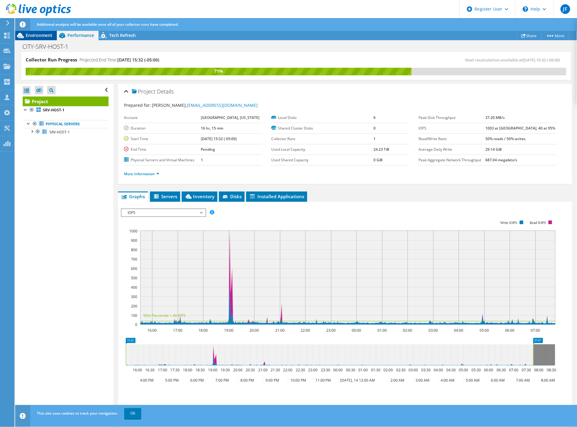
click at [46, 34] on span "Environment" at bounding box center [39, 35] width 27 height 6
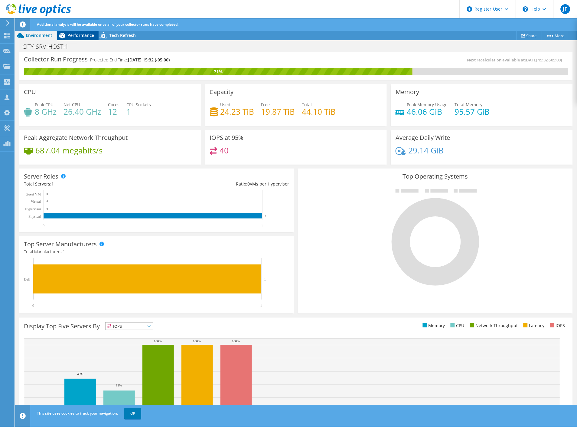
click at [67, 34] on icon at bounding box center [62, 35] width 11 height 11
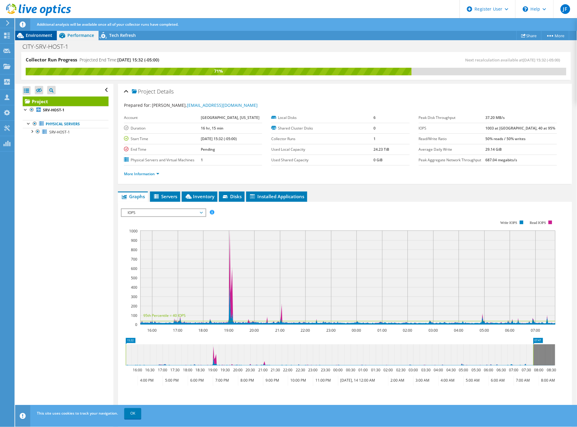
click at [44, 37] on span "Environment" at bounding box center [39, 35] width 27 height 6
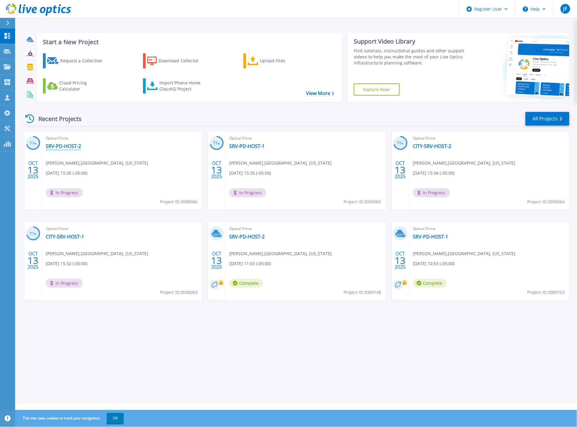
click at [65, 146] on link "SRV-PD-HOST-2" at bounding box center [63, 146] width 35 height 6
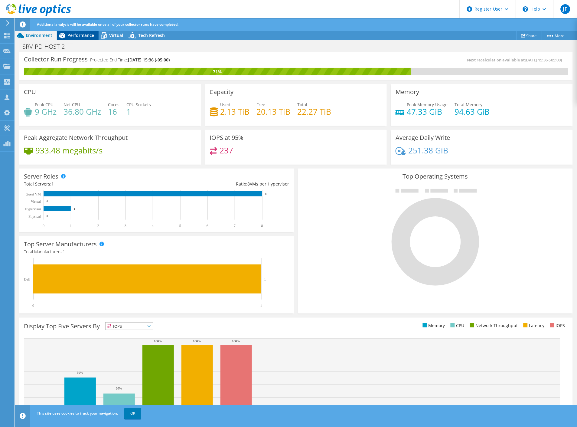
click at [80, 34] on span "Performance" at bounding box center [80, 35] width 27 height 6
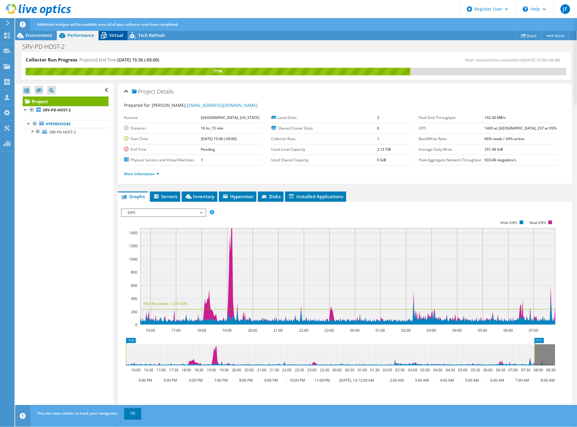
click at [105, 36] on icon at bounding box center [104, 35] width 11 height 11
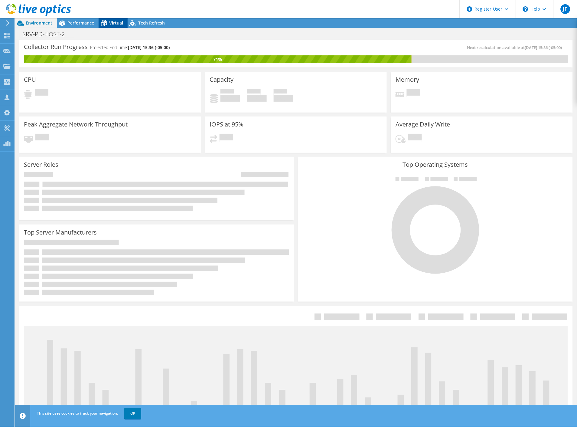
click at [107, 23] on icon at bounding box center [104, 23] width 11 height 11
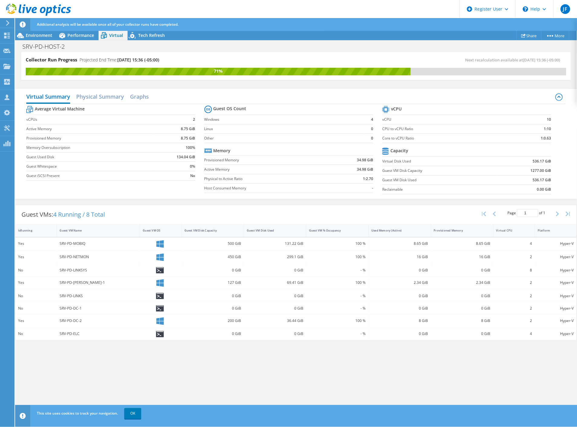
drag, startPoint x: 385, startPoint y: 140, endPoint x: 557, endPoint y: 143, distance: 171.8
click at [557, 143] on section "vCPU vCPU 10 CPU to vCPU Ratio 1:10 Core to vCPU Ratio 1:0.63 Capacity Virtual …" at bounding box center [471, 150] width 178 height 93
click at [75, 38] on div "Performance" at bounding box center [78, 36] width 42 height 10
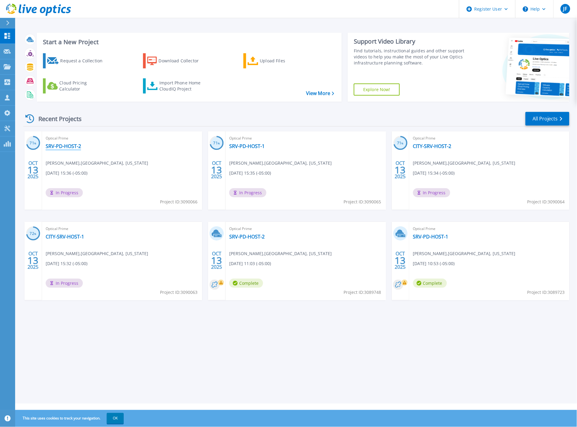
click at [71, 146] on link "SRV-PD-HOST-2" at bounding box center [63, 146] width 35 height 6
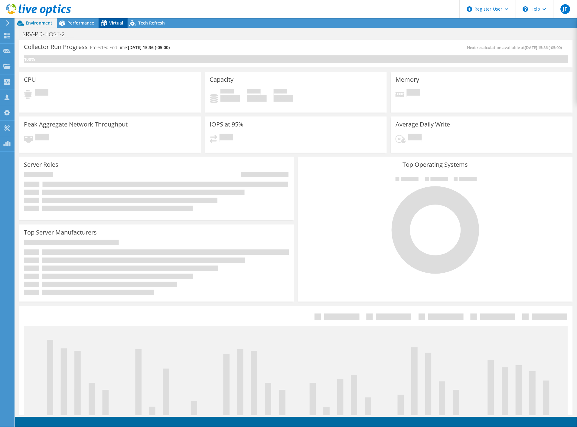
click at [110, 24] on span "Virtual" at bounding box center [116, 23] width 14 height 6
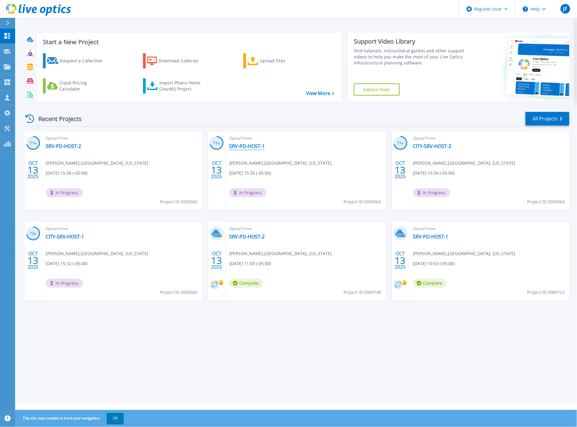
click at [243, 148] on link "SRV-PD-HOST-1" at bounding box center [246, 146] width 35 height 6
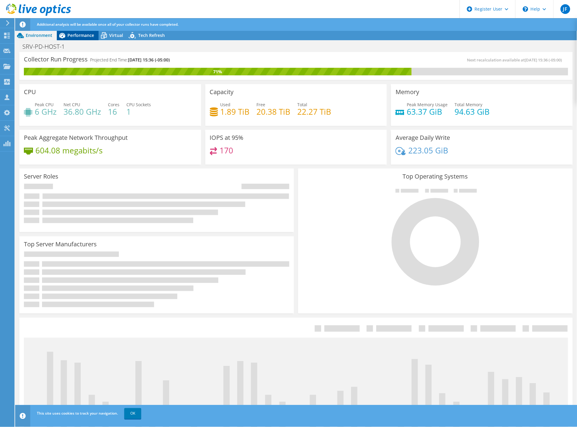
click at [76, 36] on span "Performance" at bounding box center [80, 35] width 27 height 6
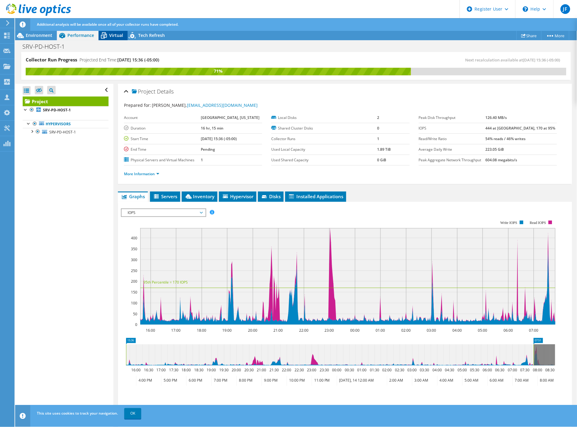
click at [107, 34] on icon at bounding box center [104, 35] width 11 height 11
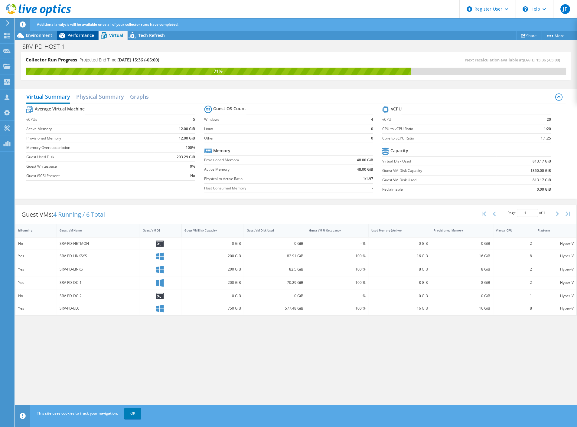
click at [77, 37] on span "Performance" at bounding box center [80, 35] width 27 height 6
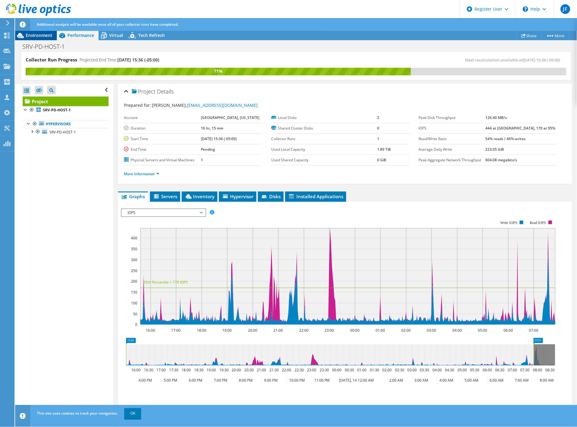
click at [42, 34] on span "Environment" at bounding box center [39, 35] width 27 height 6
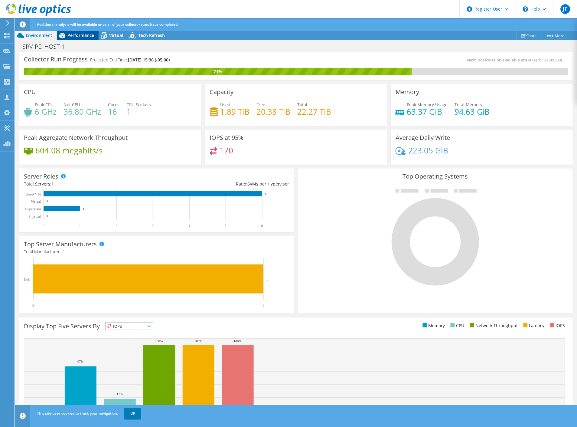
click at [78, 35] on span "Performance" at bounding box center [80, 35] width 27 height 6
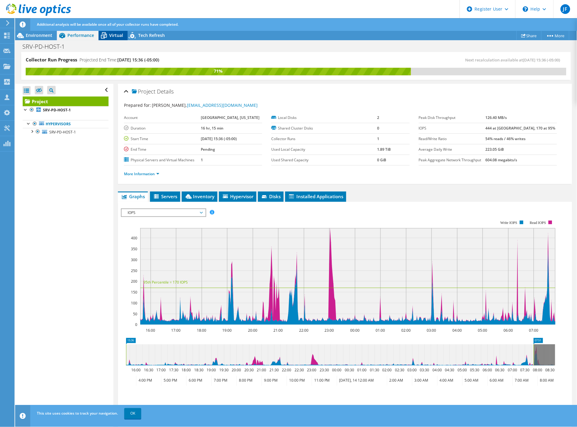
click at [110, 36] on span "Virtual" at bounding box center [116, 35] width 14 height 6
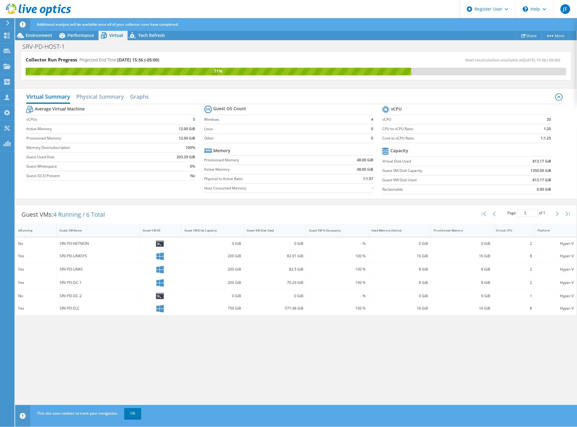
click at [70, 31] on div "Additional analysis will be available once all of your collector runs have comp…" at bounding box center [307, 24] width 544 height 13
click at [70, 34] on span "Performance" at bounding box center [80, 35] width 27 height 6
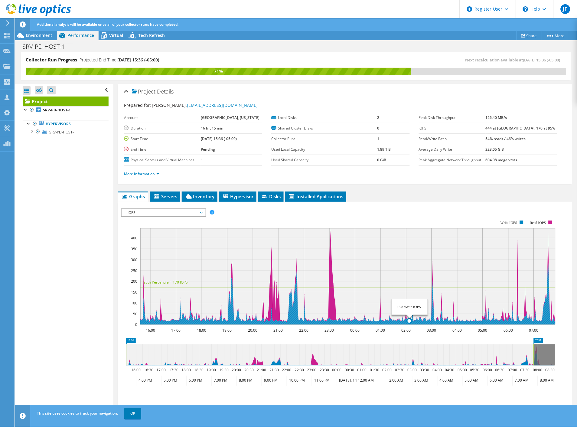
click at [410, 310] on rect at bounding box center [347, 276] width 415 height 96
drag, startPoint x: 410, startPoint y: 310, endPoint x: 431, endPoint y: 309, distance: 21.8
click at [428, 309] on rect at bounding box center [347, 276] width 415 height 96
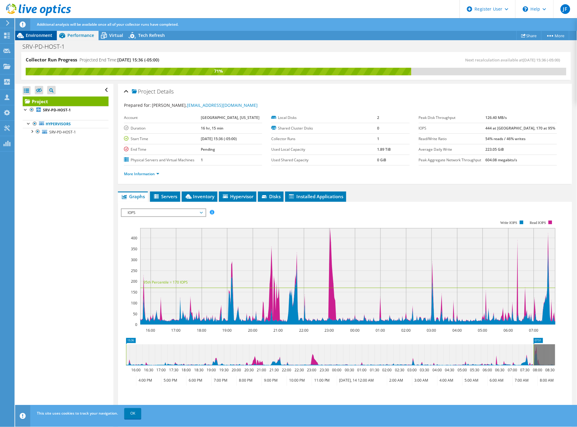
click at [43, 35] on span "Environment" at bounding box center [39, 35] width 27 height 6
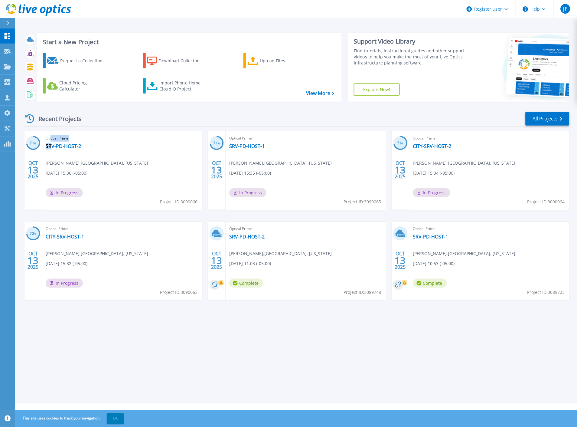
click at [50, 142] on div "Optical Prime SRV-PD-HOST-2 [PERSON_NAME] , LAMPASAS, [US_STATE] [DATE] 15:36 (…" at bounding box center [122, 170] width 160 height 78
click at [50, 146] on link "SRV-PD-HOST-2" at bounding box center [63, 146] width 35 height 6
click at [433, 145] on link "CITY-SRV-HOST-2" at bounding box center [432, 146] width 38 height 6
click at [70, 144] on link "SRV-PD-HOST-2" at bounding box center [63, 146] width 35 height 6
click at [245, 147] on link "SRV-PD-HOST-1" at bounding box center [246, 146] width 35 height 6
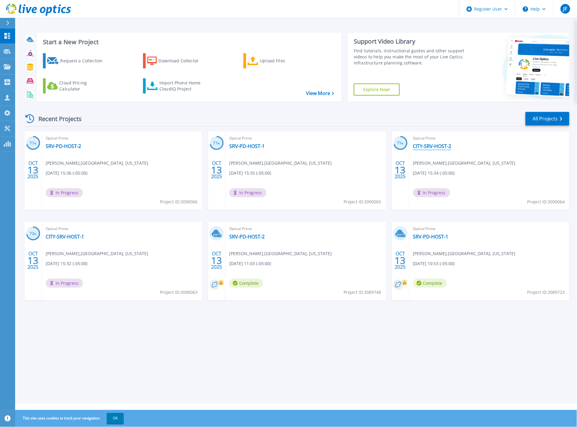
click at [418, 146] on link "CITY-SRV-HOST-2" at bounding box center [432, 146] width 38 height 6
click at [71, 239] on link "CITY-SRV-HOST-1" at bounding box center [65, 236] width 38 height 6
click at [438, 143] on link "CITY-SRV-HOST-2" at bounding box center [432, 146] width 38 height 6
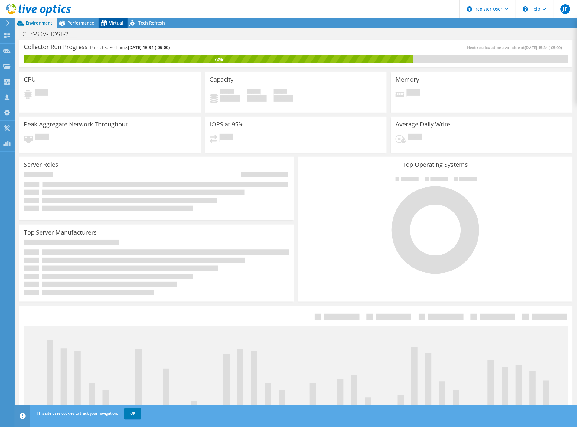
click at [111, 26] on div "Virtual" at bounding box center [113, 23] width 29 height 10
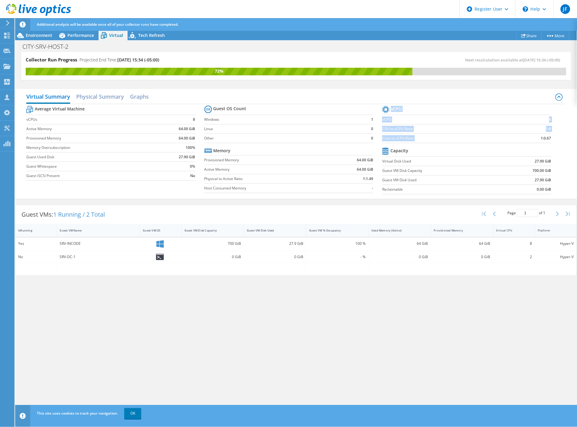
drag, startPoint x: 557, startPoint y: 138, endPoint x: 541, endPoint y: 138, distance: 16.6
click at [541, 138] on section "vCPU vCPU 8 CPU to vCPU Ratio 1:8 Core to vCPU Ratio 1:0.67 Capacity Virtual Di…" at bounding box center [471, 150] width 178 height 93
click at [533, 133] on td "1:0.67" at bounding box center [532, 137] width 38 height 9
drag, startPoint x: 554, startPoint y: 138, endPoint x: 536, endPoint y: 138, distance: 17.8
click at [536, 138] on section "vCPU vCPU 8 CPU to vCPU Ratio 1:8 Core to vCPU Ratio 1:0.67 Capacity Virtual Di…" at bounding box center [471, 150] width 178 height 93
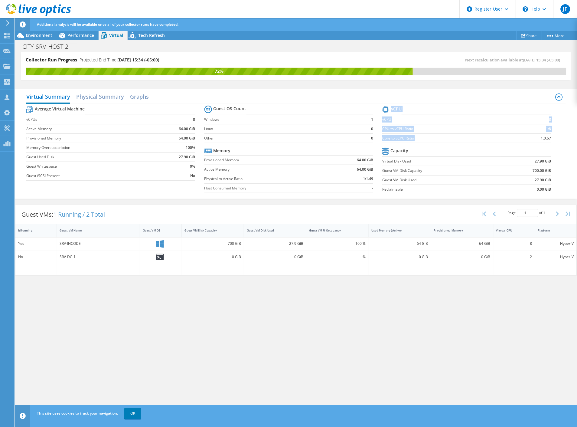
copy tbody "vCPU vCPU 8 CPU to vCPU Ratio 1:8 Core to vCPU Ratio"
drag, startPoint x: 408, startPoint y: 319, endPoint x: 398, endPoint y: 317, distance: 10.7
click at [407, 319] on div "Collector Run Progress Projected End Time: 10/14/2025, 15:34 (-05:00) Next reca…" at bounding box center [296, 239] width 562 height 375
click at [46, 34] on span "Environment" at bounding box center [39, 35] width 27 height 6
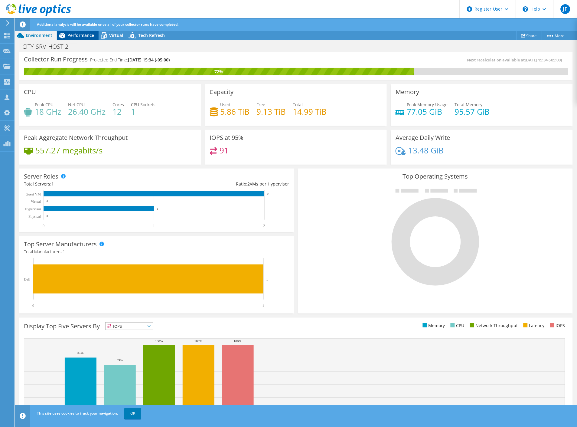
click at [72, 37] on span "Performance" at bounding box center [80, 35] width 27 height 6
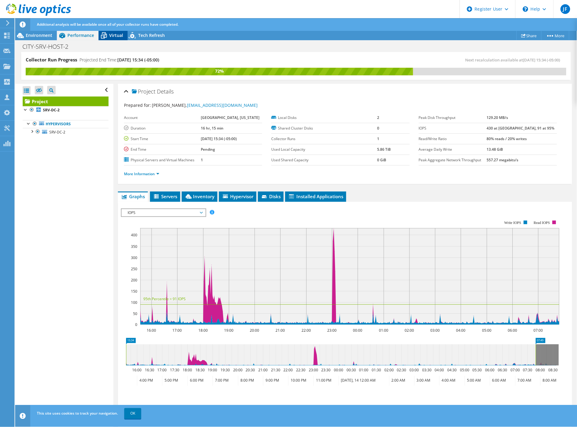
click at [113, 34] on span "Virtual" at bounding box center [116, 35] width 14 height 6
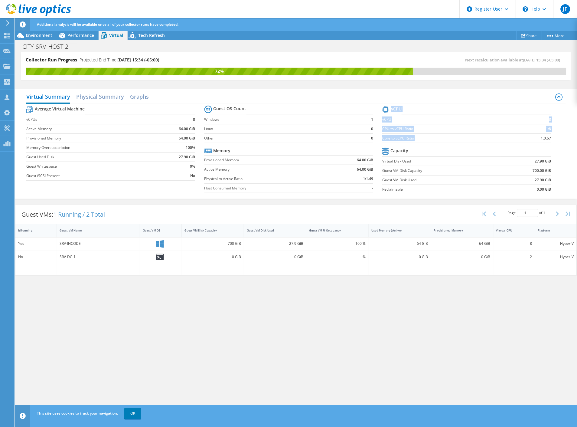
drag, startPoint x: 552, startPoint y: 137, endPoint x: 533, endPoint y: 137, distance: 19.0
click at [533, 137] on section "vCPU vCPU 8 CPU to vCPU Ratio 1:8 Core to vCPU Ratio 1:0.67 Capacity Virtual Di…" at bounding box center [471, 150] width 178 height 93
copy tbody "vCPU vCPU 8 CPU to vCPU Ratio 1:8 Core to vCPU Ratio"
click at [365, 353] on div "Collector Run Progress Projected End Time: 10/14/2025, 15:34 (-05:00) Next reca…" at bounding box center [296, 239] width 562 height 375
drag, startPoint x: 307, startPoint y: 324, endPoint x: 307, endPoint y: 313, distance: 11.8
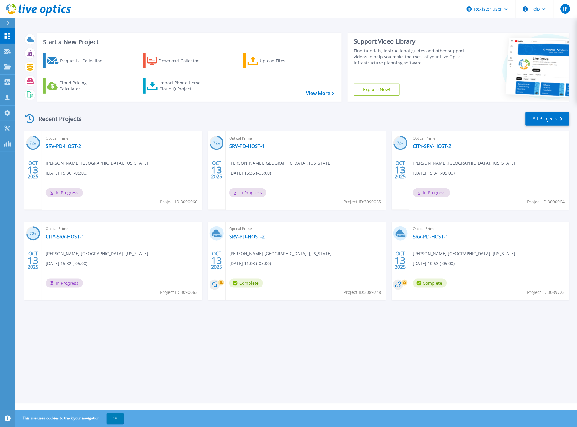
click at [71, 142] on div "Optical Prime SRV-PD-HOST-2 Kristy Acevedo , LAMPASAS, TEXAS 10/13/2025, 15:36 …" at bounding box center [122, 170] width 160 height 78
click at [73, 144] on link "SRV-PD-HOST-2" at bounding box center [63, 146] width 35 height 6
